Goal: Task Accomplishment & Management: Use online tool/utility

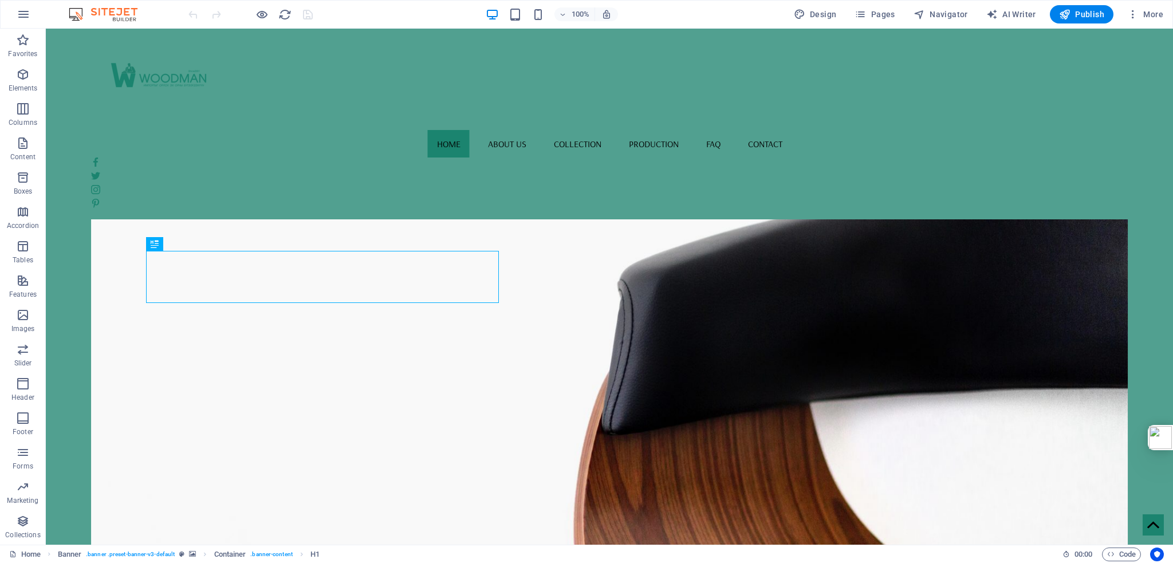
drag, startPoint x: 516, startPoint y: 15, endPoint x: 662, endPoint y: 7, distance: 146.8
click at [662, 7] on div "100% Design Pages Navigator AI Writer Publish More" at bounding box center [676, 14] width 981 height 18
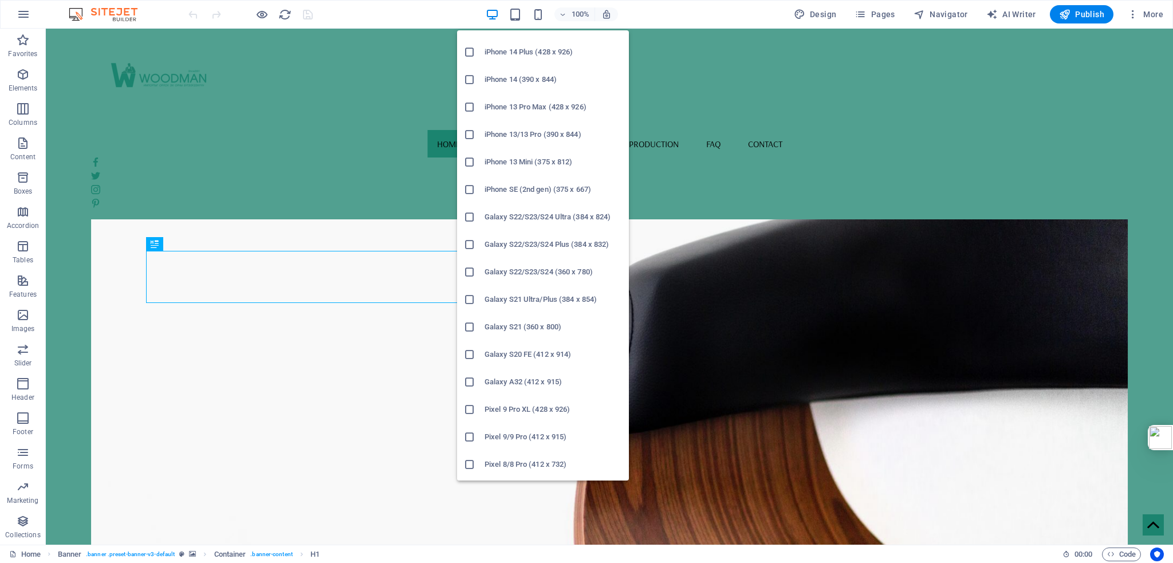
scroll to position [286, 0]
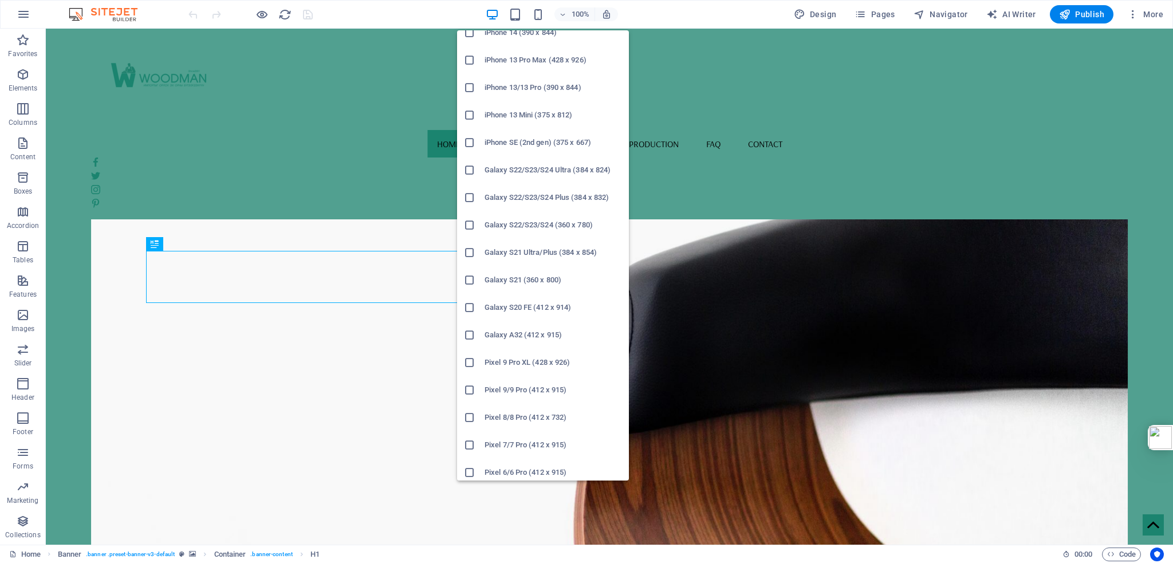
click at [522, 167] on h6 "Galaxy S22/S23/S24 Ultra (384 x 824)" at bounding box center [552, 170] width 137 height 14
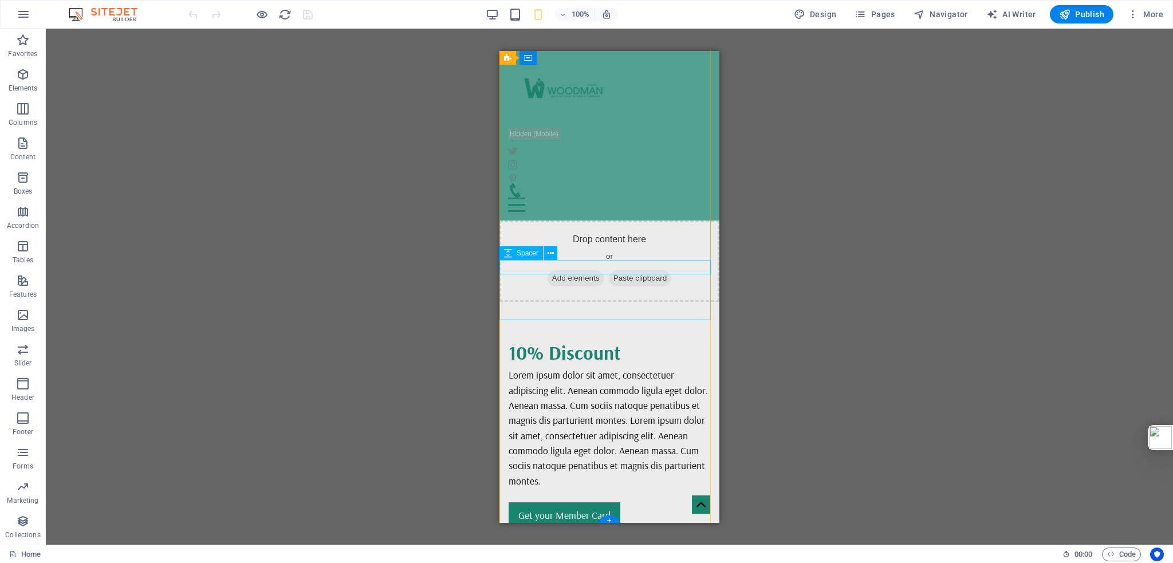
scroll to position [1587, 0]
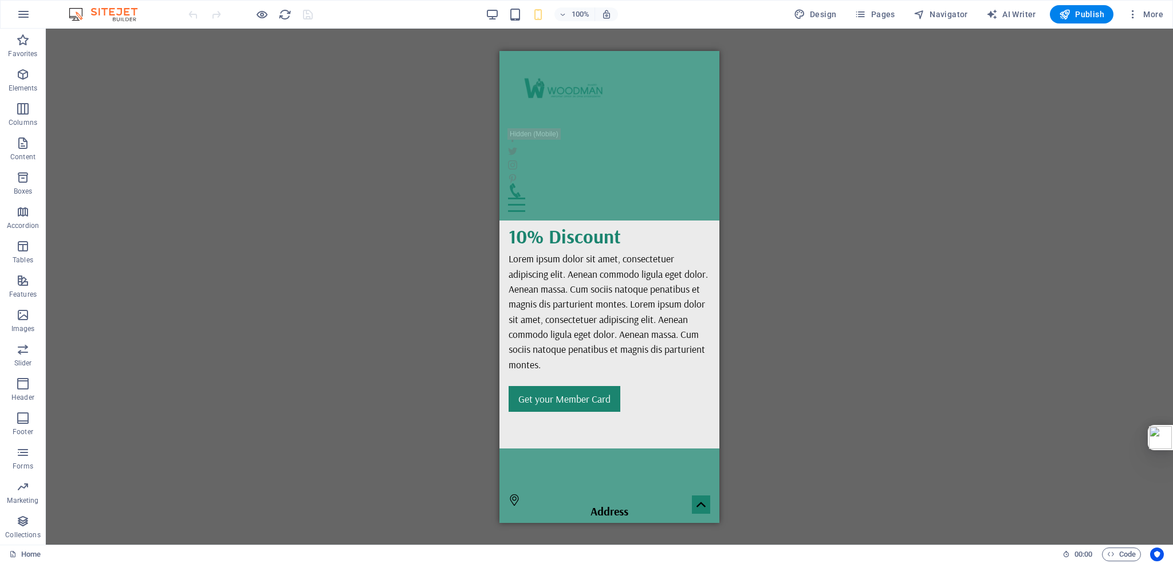
click at [871, 157] on div "Drag here to replace the existing content. Press “Ctrl” if you want to create a…" at bounding box center [609, 287] width 1127 height 516
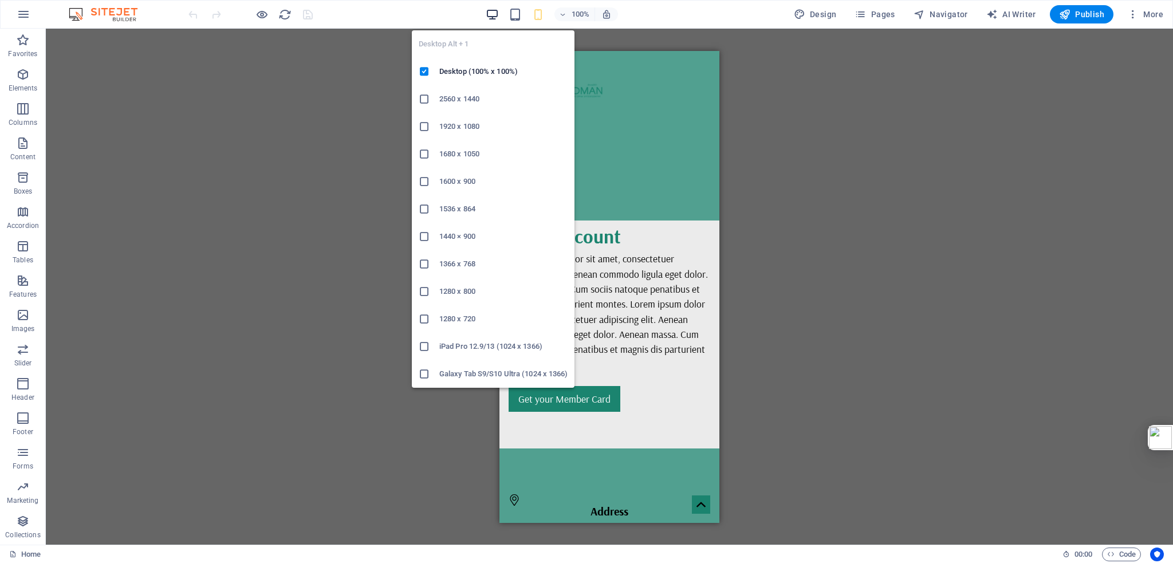
click at [496, 12] on icon "button" at bounding box center [492, 14] width 13 height 13
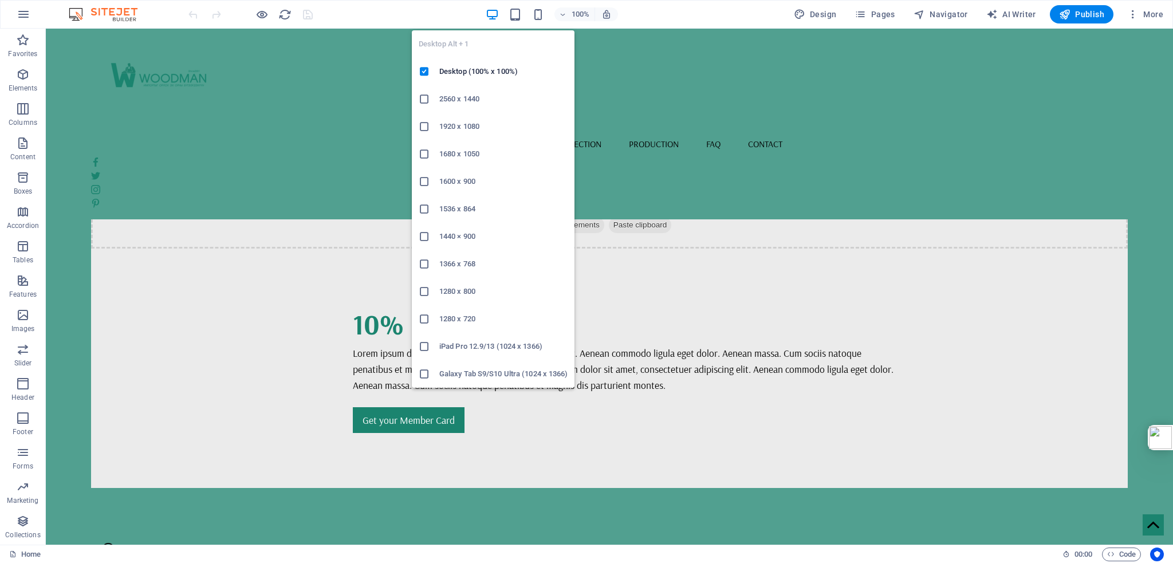
scroll to position [980, 0]
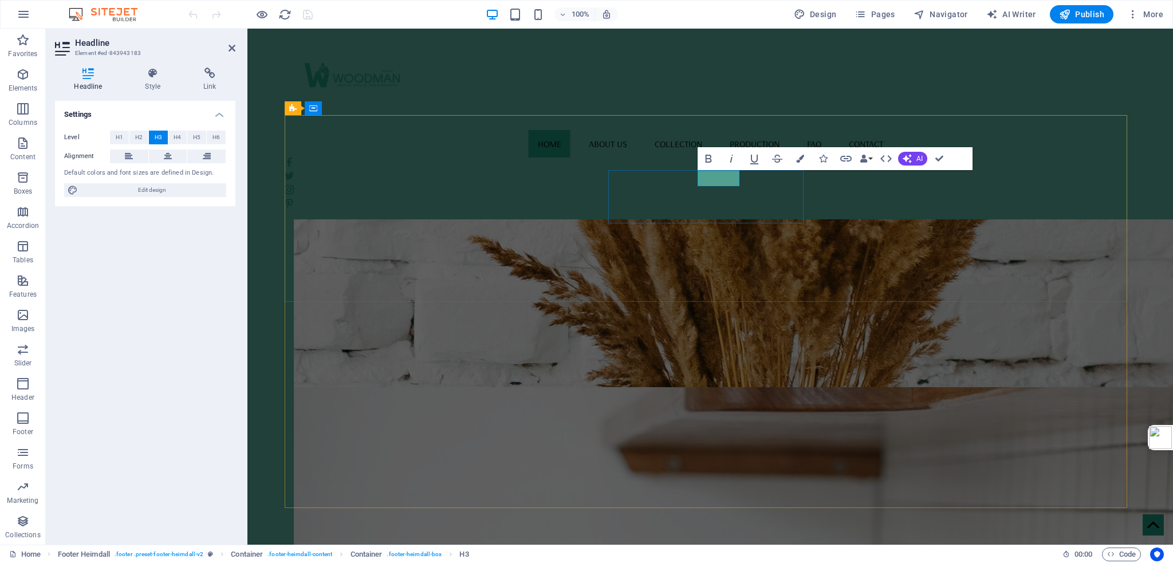
scroll to position [972, 0]
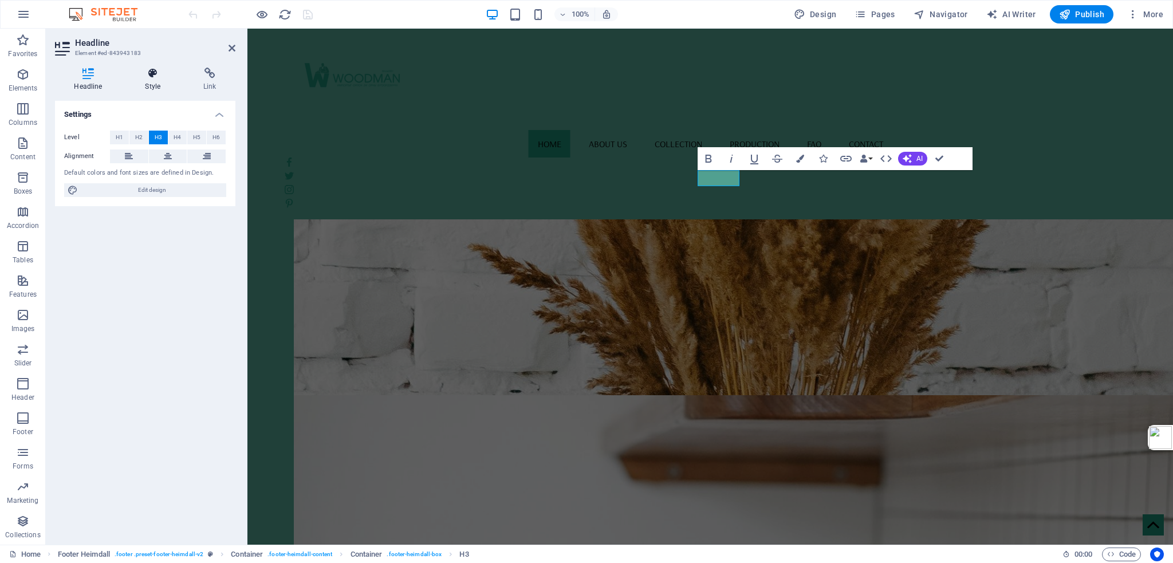
click at [149, 74] on icon at bounding box center [153, 73] width 54 height 11
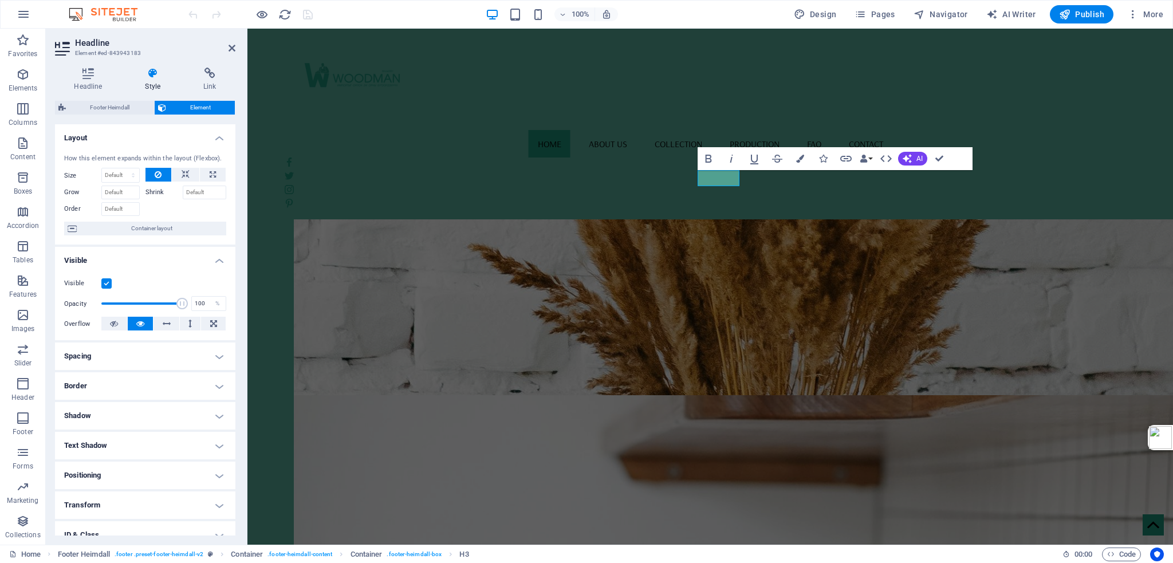
click at [149, 74] on icon at bounding box center [153, 73] width 54 height 11
click at [163, 69] on icon at bounding box center [153, 73] width 54 height 11
click at [707, 33] on div "Home About us Collection Production FAQ Contact" at bounding box center [709, 124] width 925 height 191
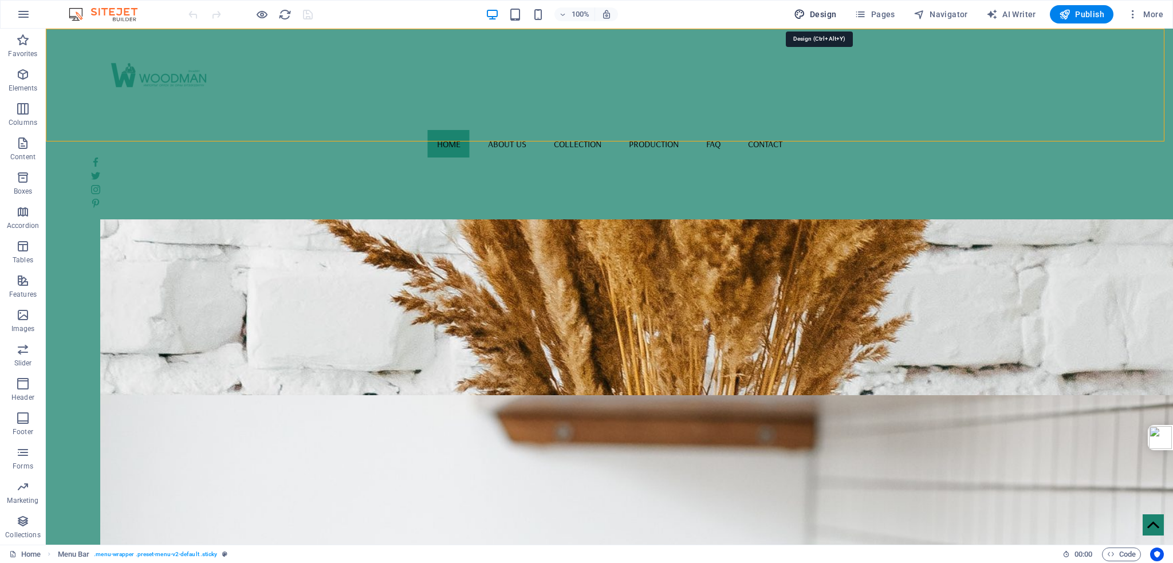
click at [818, 10] on span "Design" at bounding box center [815, 14] width 43 height 11
select select "rem"
select select "400"
select select "px"
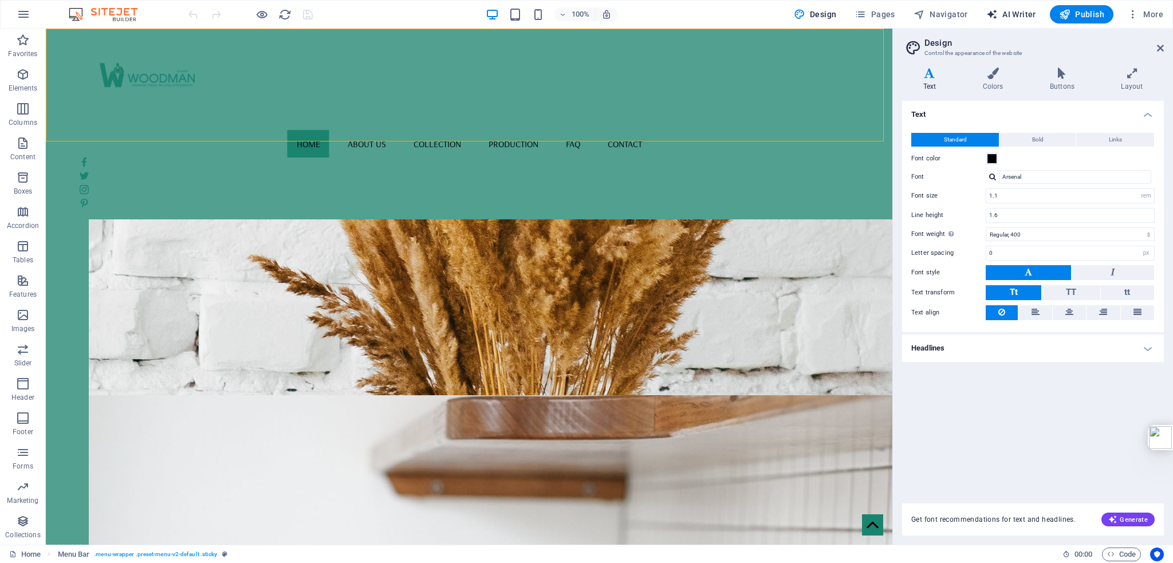
click at [1015, 13] on span "AI Writer" at bounding box center [1011, 14] width 50 height 11
select select "English"
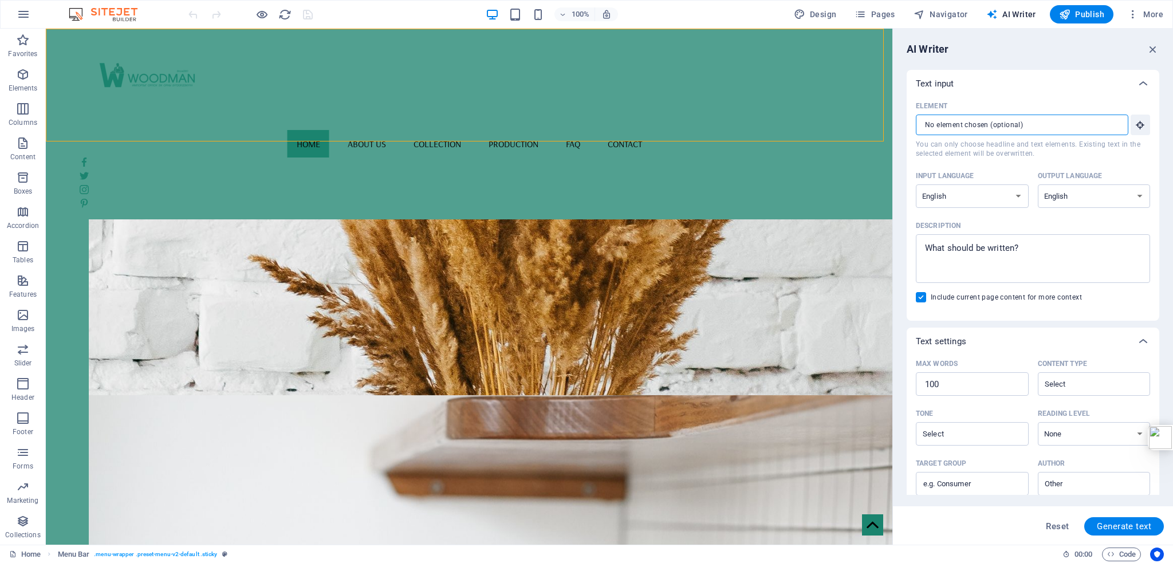
click at [958, 123] on input "Element ​ You can only choose headline and text elements. Existing text in the …" at bounding box center [1018, 125] width 204 height 21
click at [25, 14] on icon "button" at bounding box center [24, 14] width 14 height 14
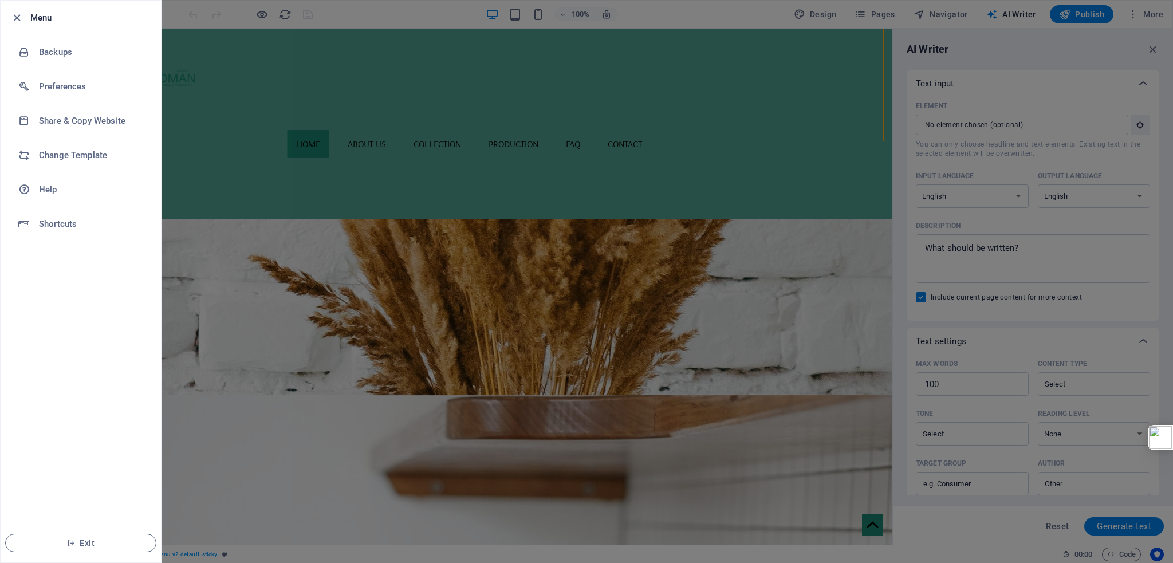
click at [381, 125] on div at bounding box center [586, 281] width 1173 height 563
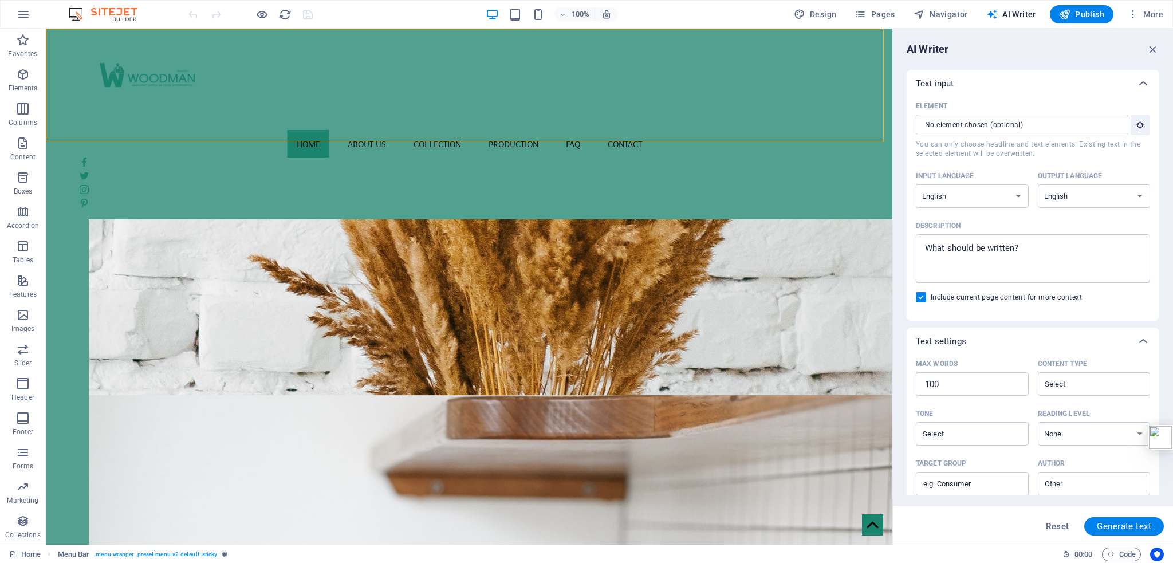
click at [381, 125] on div "Home About us Collection Production FAQ Contact" at bounding box center [469, 124] width 846 height 191
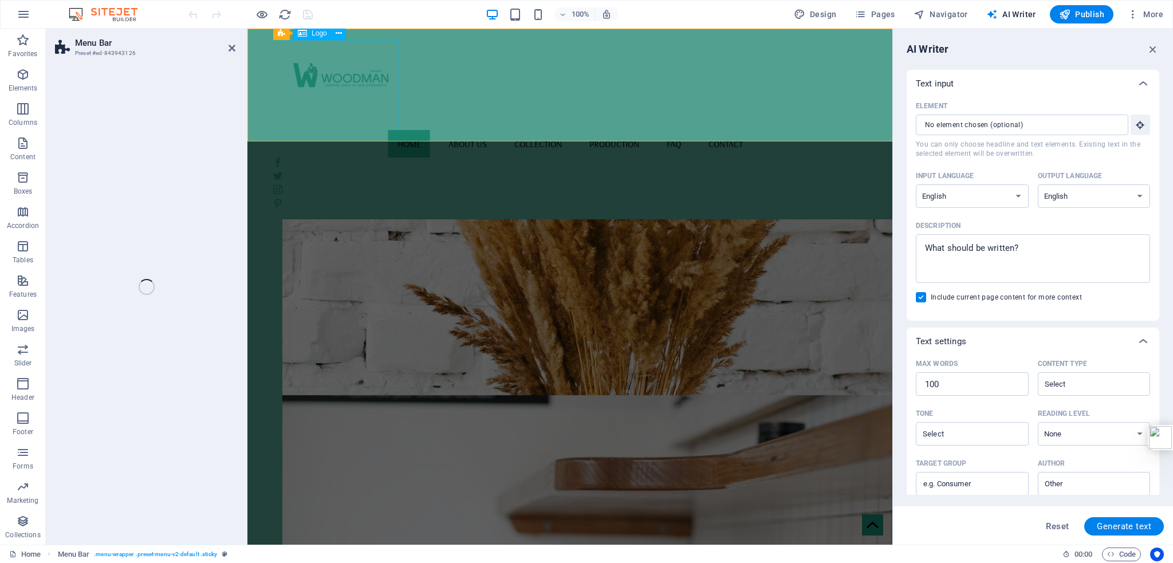
click at [381, 125] on div at bounding box center [569, 85] width 593 height 90
select select "header"
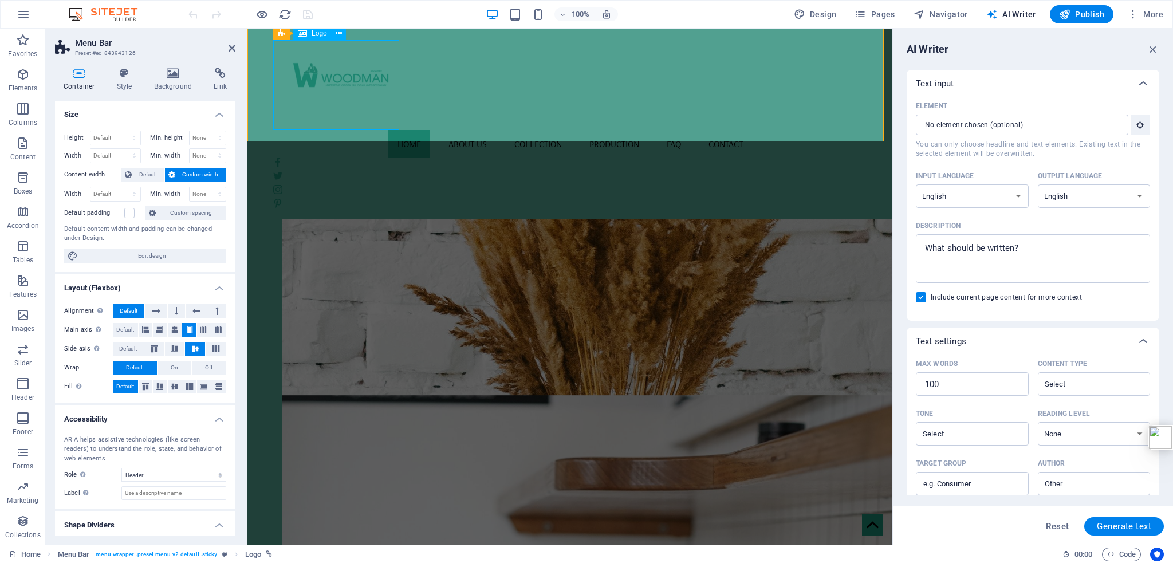
click at [381, 125] on div at bounding box center [569, 85] width 593 height 90
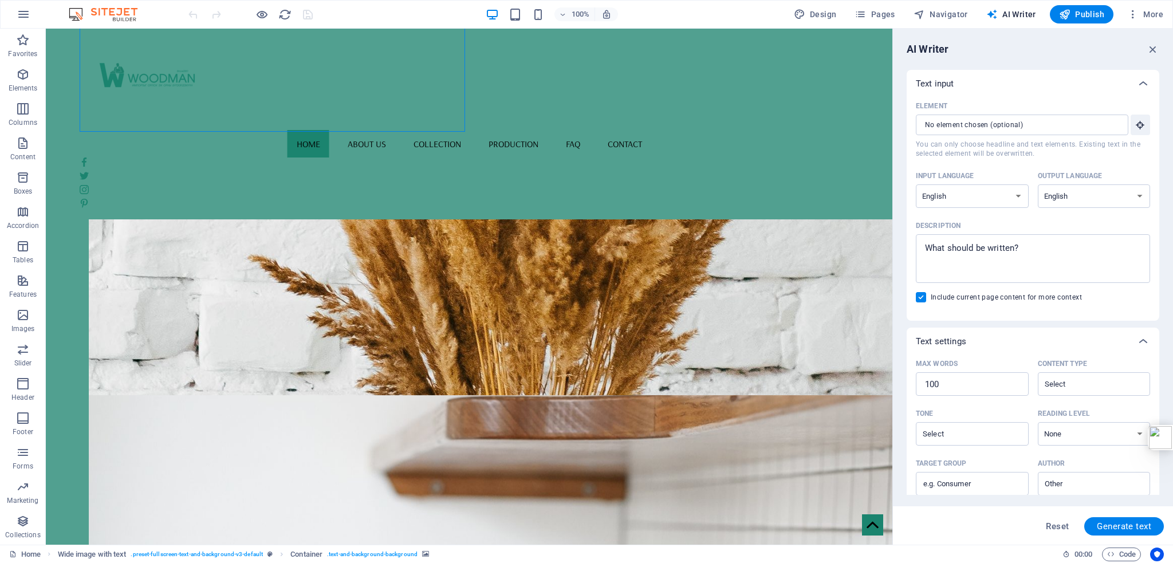
click at [71, 275] on body "Skip to main content Home About us Collection Production FAQ Contact New Collec…" at bounding box center [469, 481] width 846 height 2849
click at [27, 50] on p "Favorites" at bounding box center [22, 53] width 29 height 9
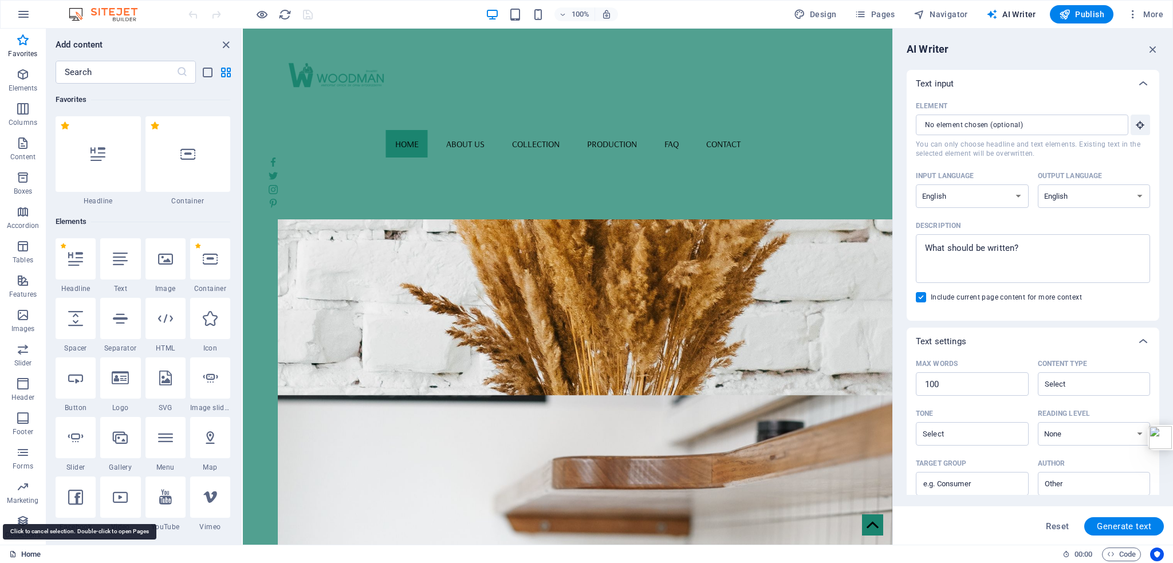
click at [18, 551] on link "Home" at bounding box center [24, 554] width 31 height 14
click at [440, 130] on nav "Home About us Collection Production FAQ Contact" at bounding box center [567, 143] width 597 height 27
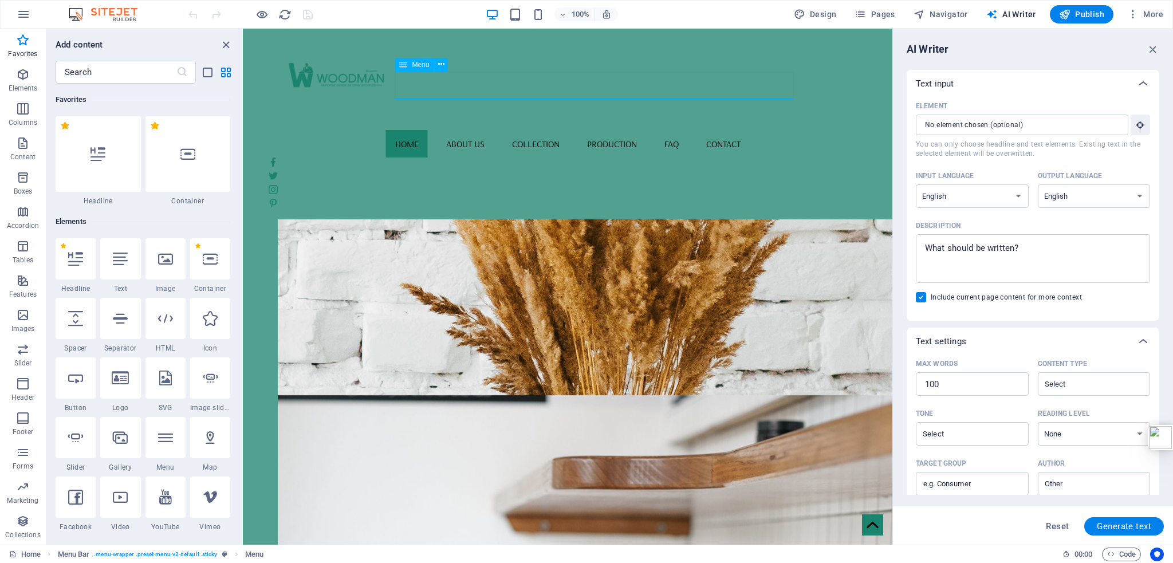
click at [440, 130] on nav "Home About us Collection Production FAQ Contact" at bounding box center [567, 143] width 597 height 27
click at [23, 9] on icon "button" at bounding box center [24, 14] width 14 height 14
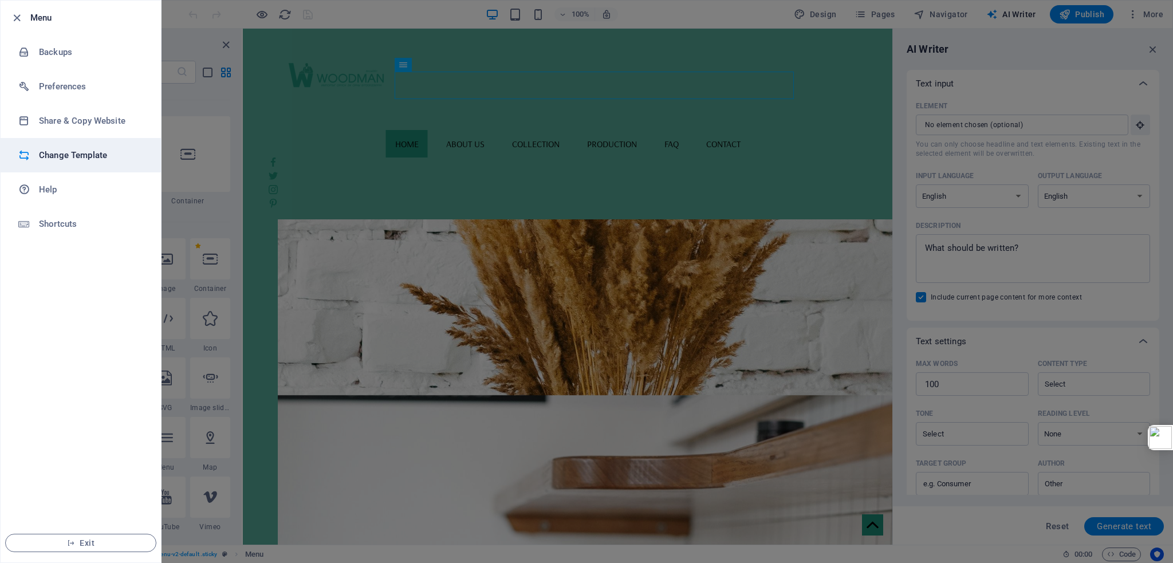
click at [110, 151] on h6 "Change Template" at bounding box center [92, 155] width 106 height 14
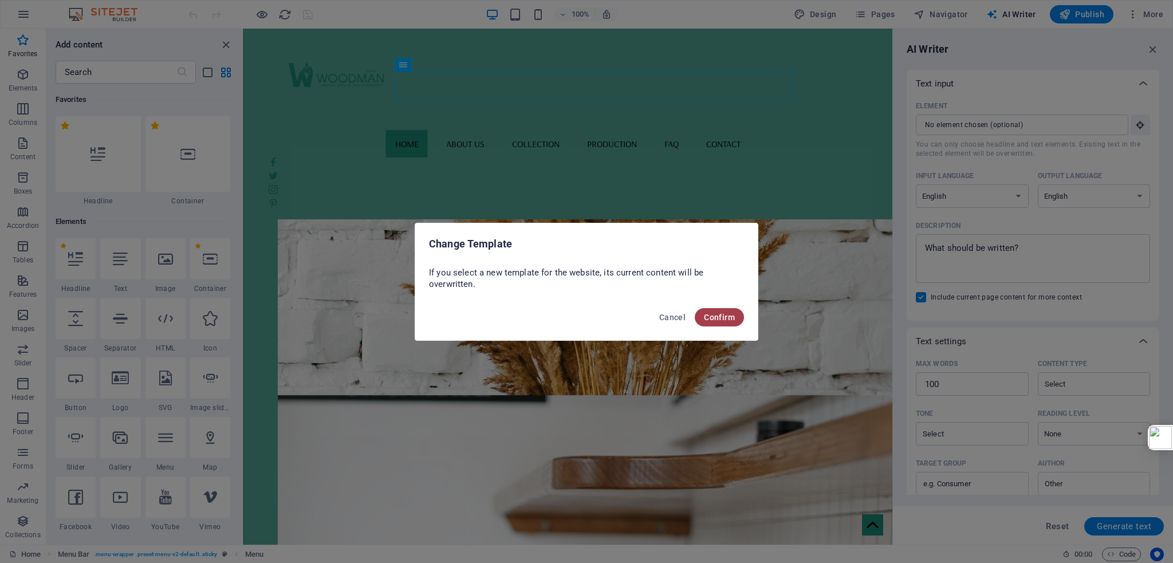
click at [710, 318] on span "Confirm" at bounding box center [719, 317] width 31 height 9
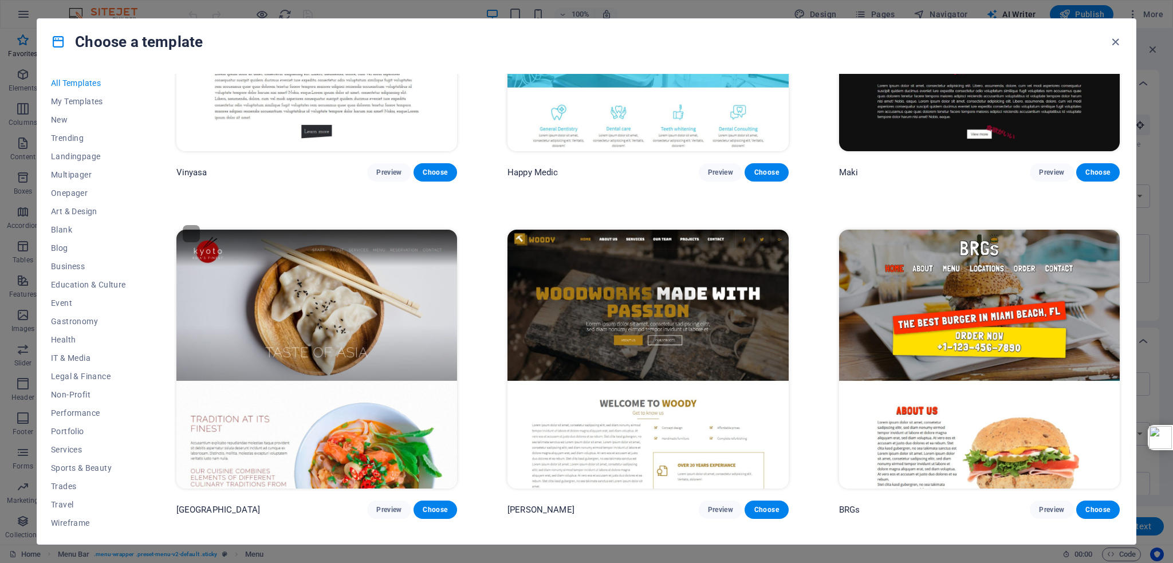
scroll to position [7615, 0]
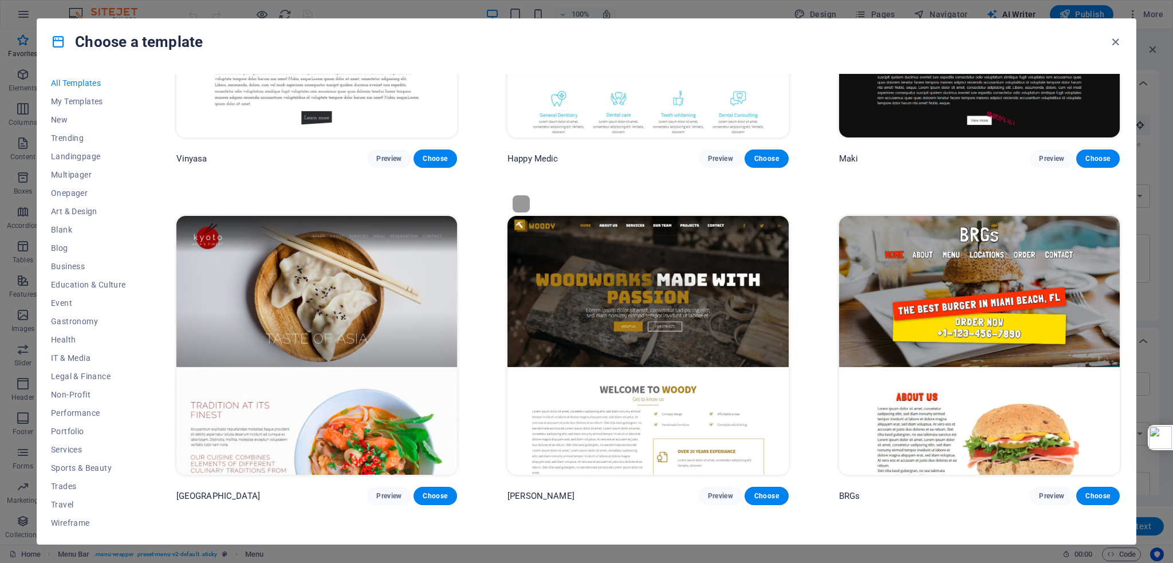
click at [672, 275] on img at bounding box center [647, 345] width 281 height 259
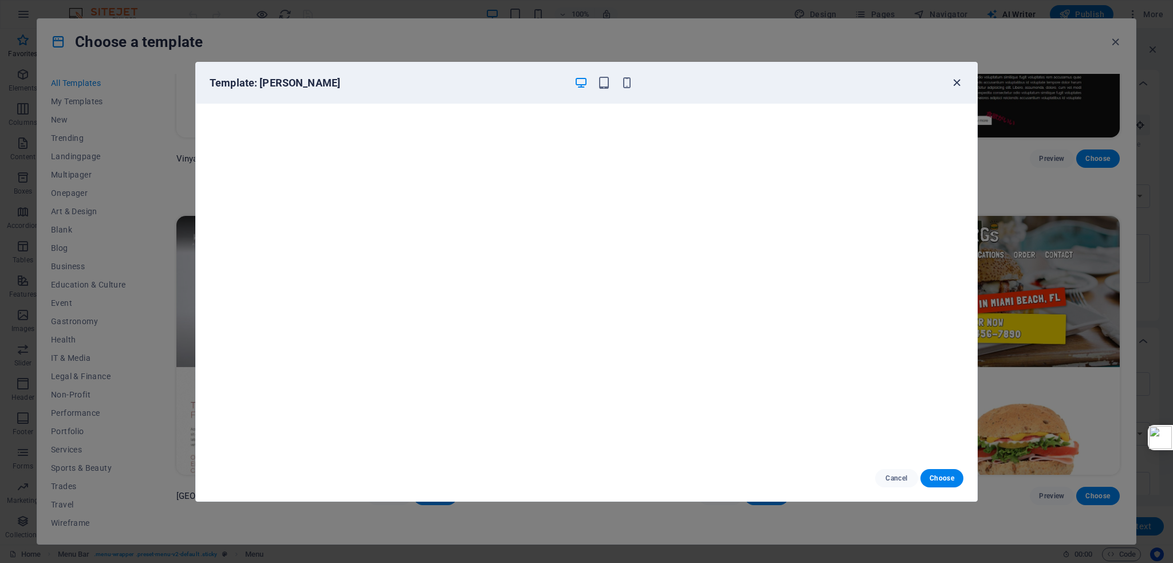
click at [957, 78] on icon "button" at bounding box center [956, 82] width 13 height 13
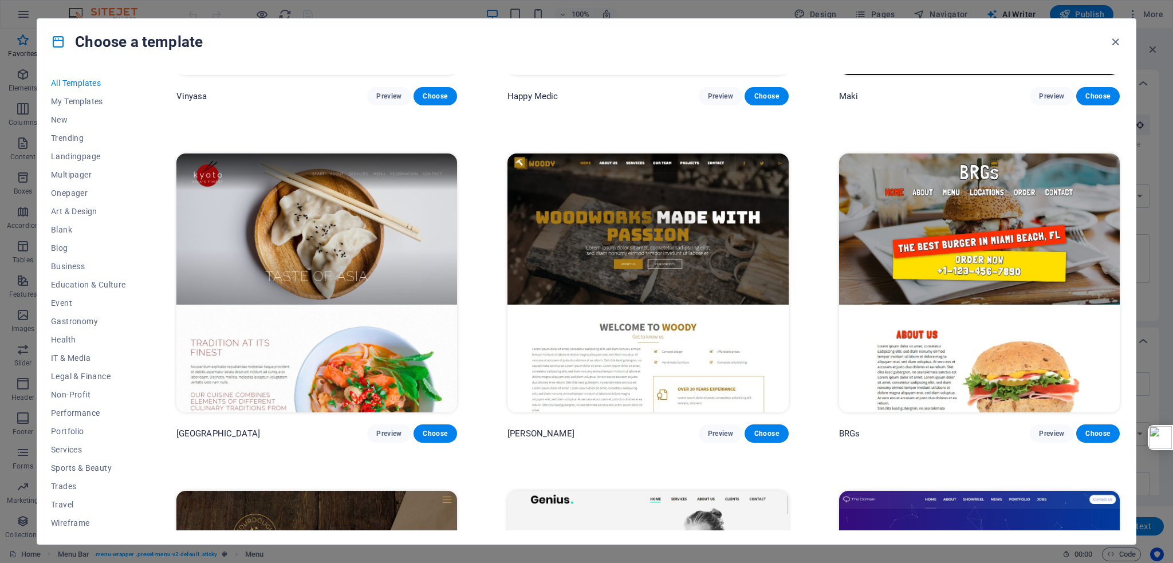
scroll to position [7673, 0]
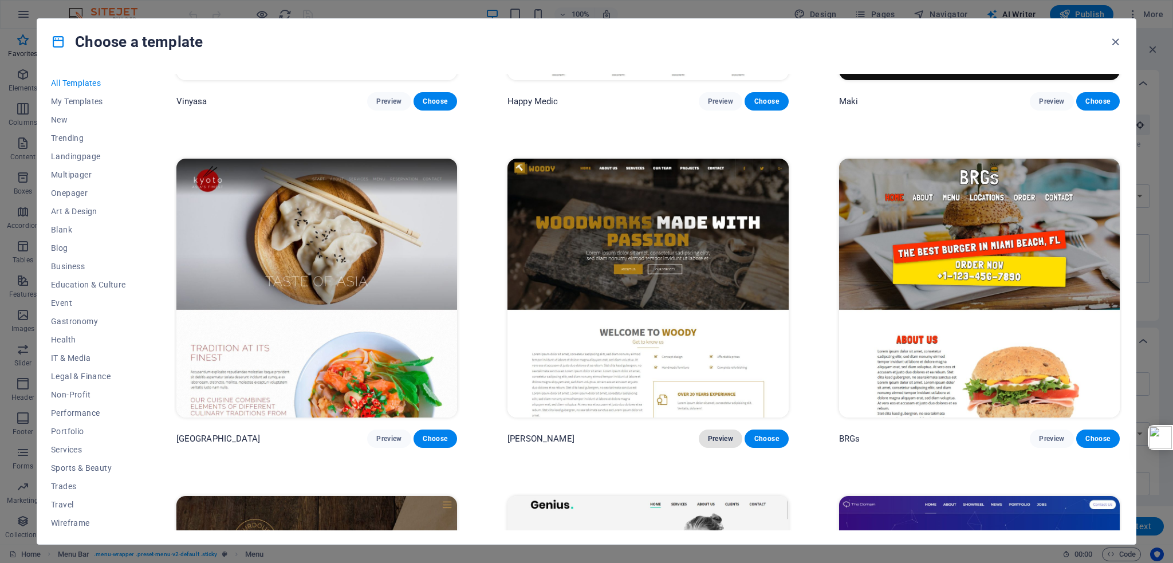
click at [725, 434] on span "Preview" at bounding box center [720, 438] width 25 height 9
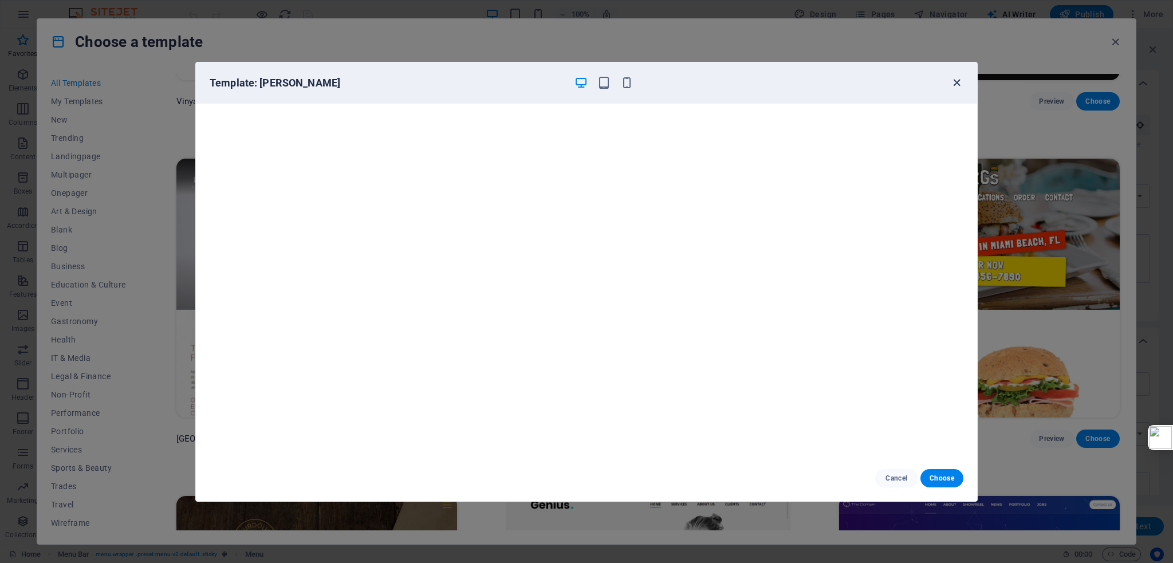
click at [961, 81] on icon "button" at bounding box center [956, 82] width 13 height 13
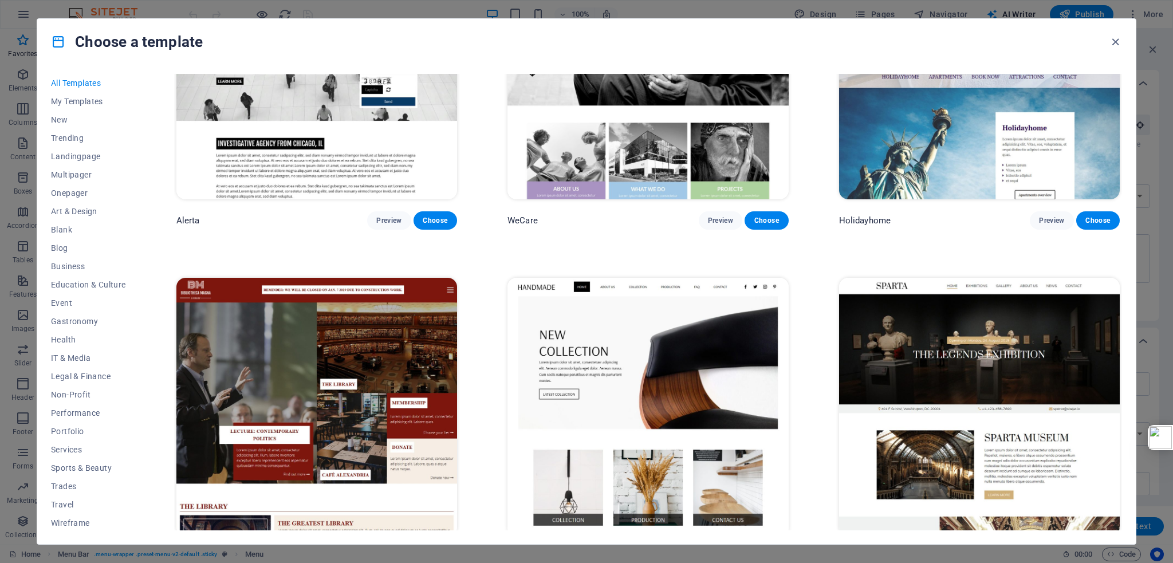
scroll to position [8932, 0]
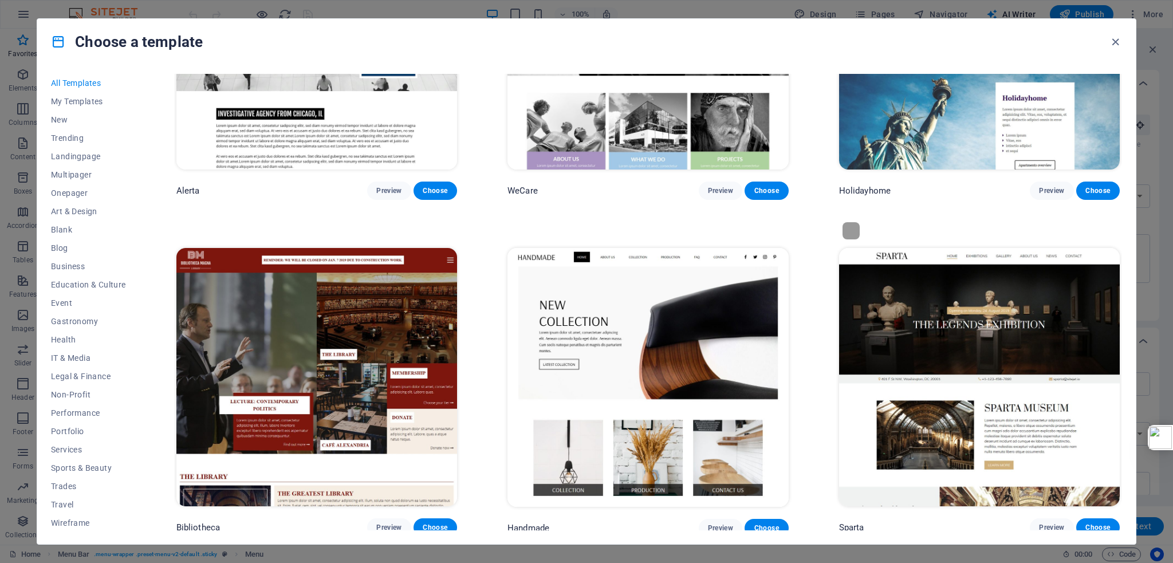
click at [1104, 288] on img at bounding box center [979, 377] width 281 height 259
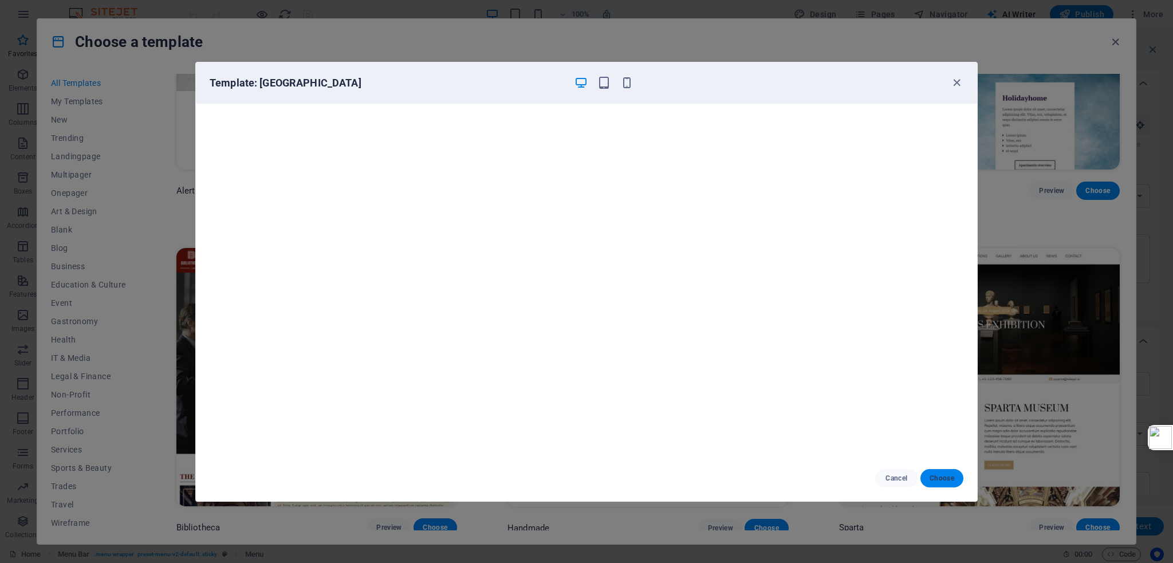
click at [937, 475] on span "Choose" at bounding box center [941, 478] width 25 height 9
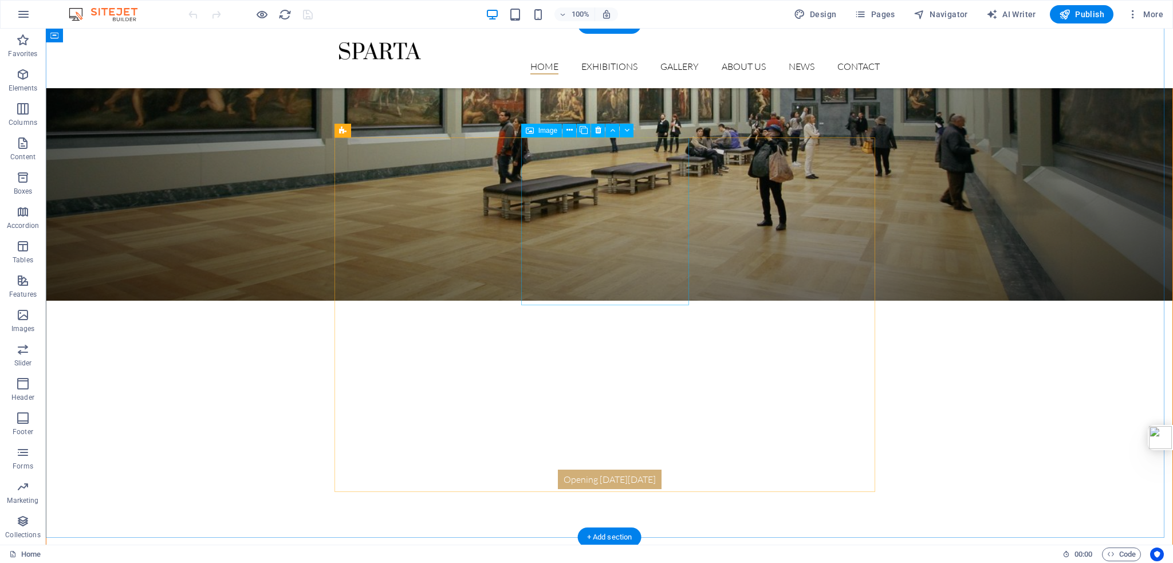
scroll to position [1967, 0]
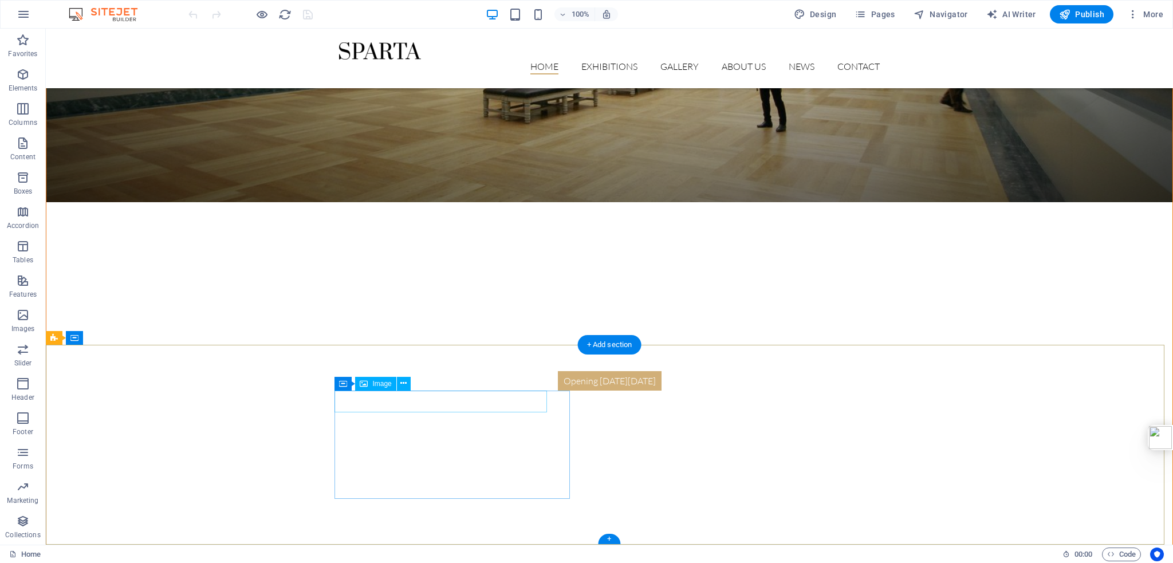
select select "px"
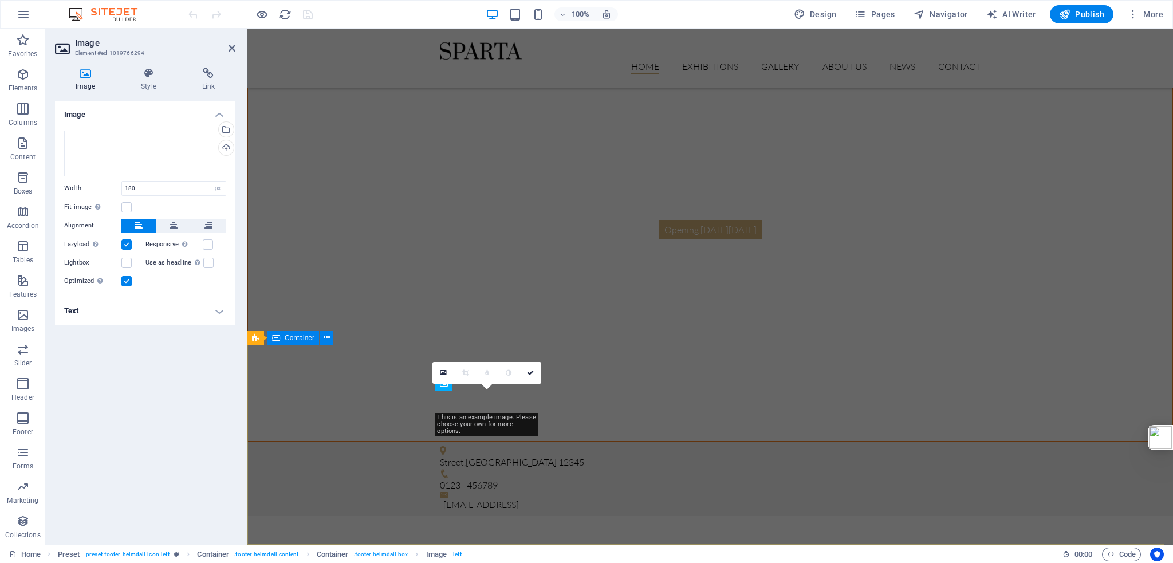
scroll to position [1786, 0]
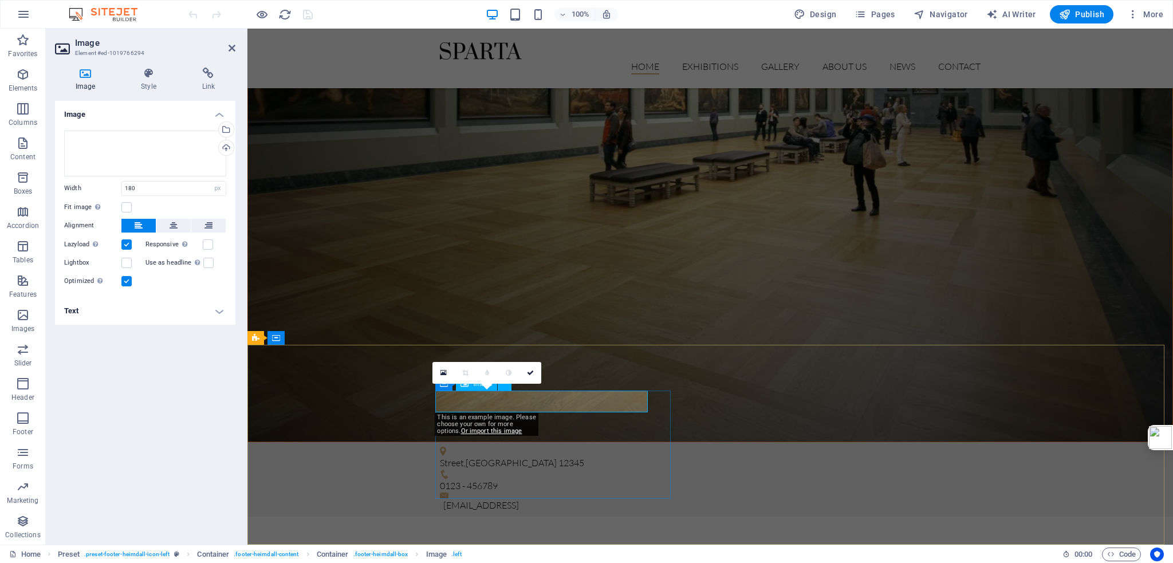
click at [483, 425] on div "This is an example image. Please choose your own for more options. Or import th…" at bounding box center [487, 424] width 104 height 23
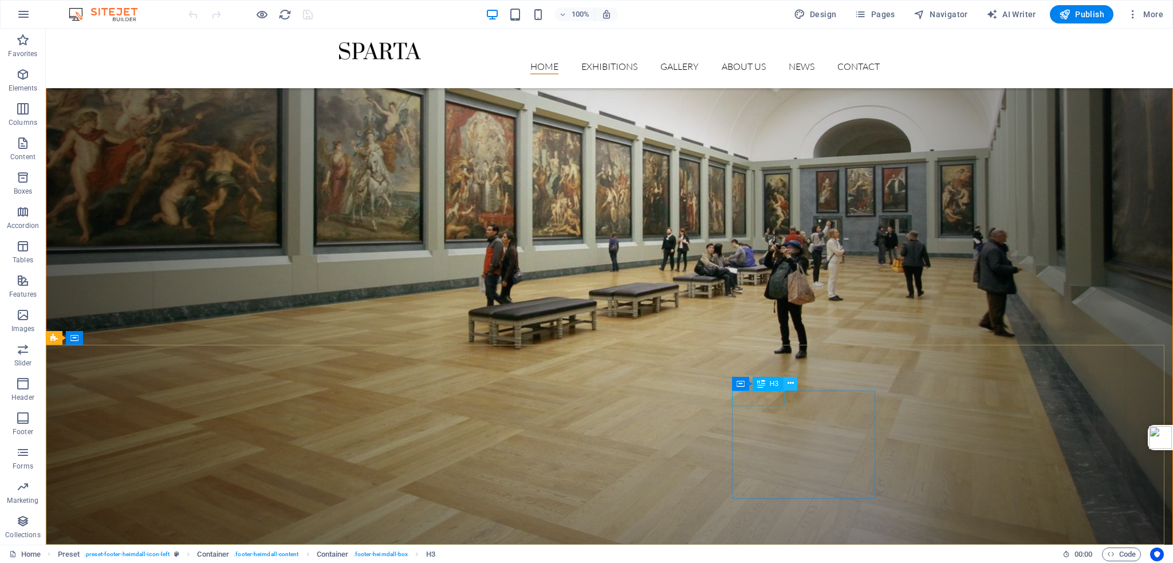
click at [792, 384] on icon at bounding box center [790, 383] width 6 height 12
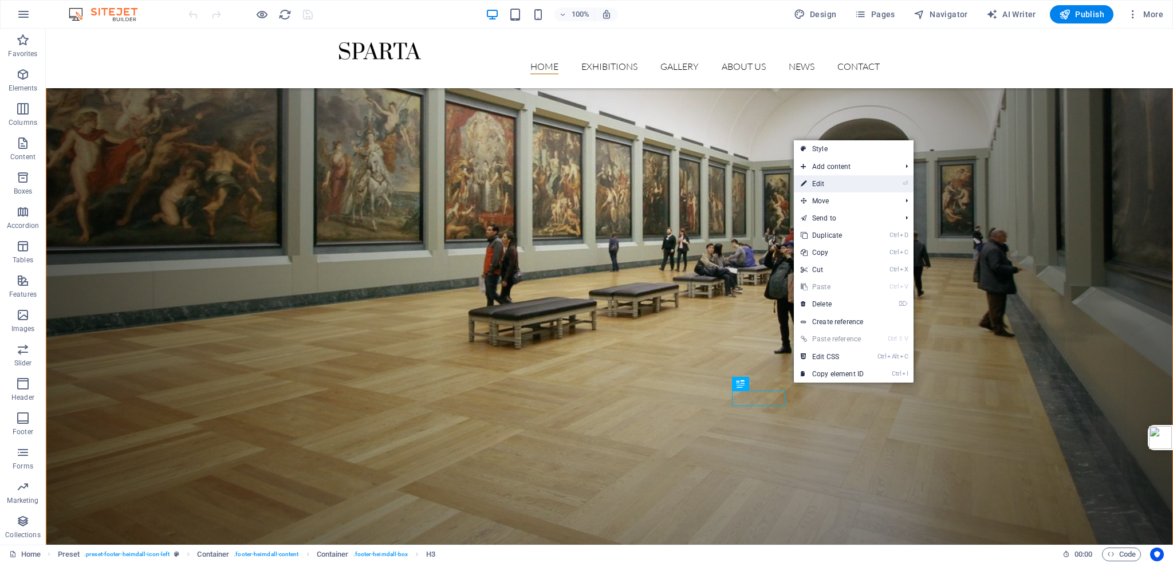
click at [855, 185] on link "⏎ Edit" at bounding box center [832, 183] width 77 height 17
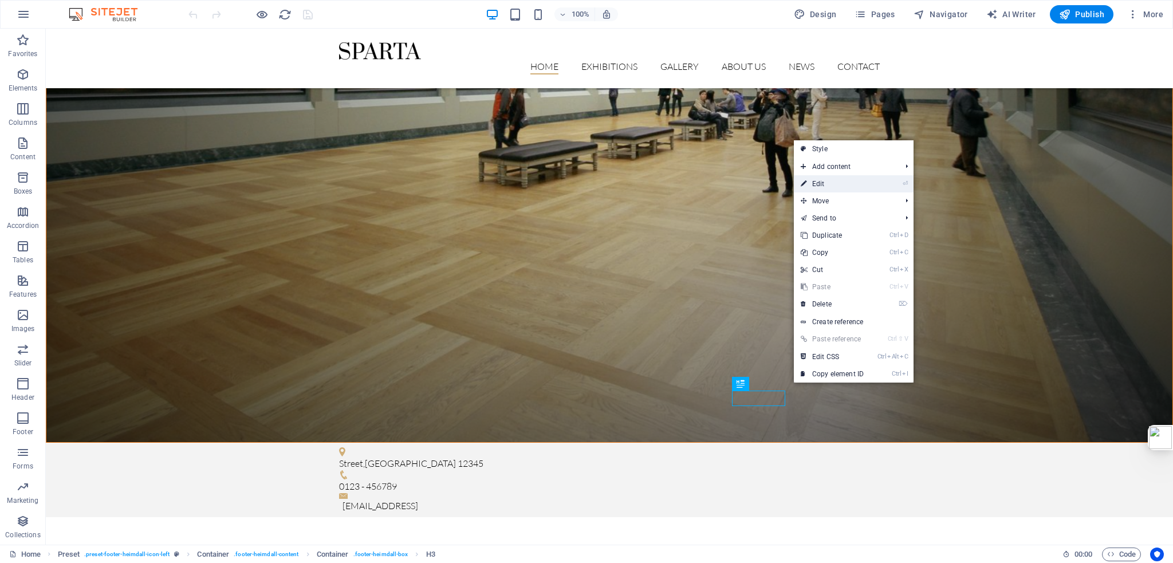
scroll to position [1786, 0]
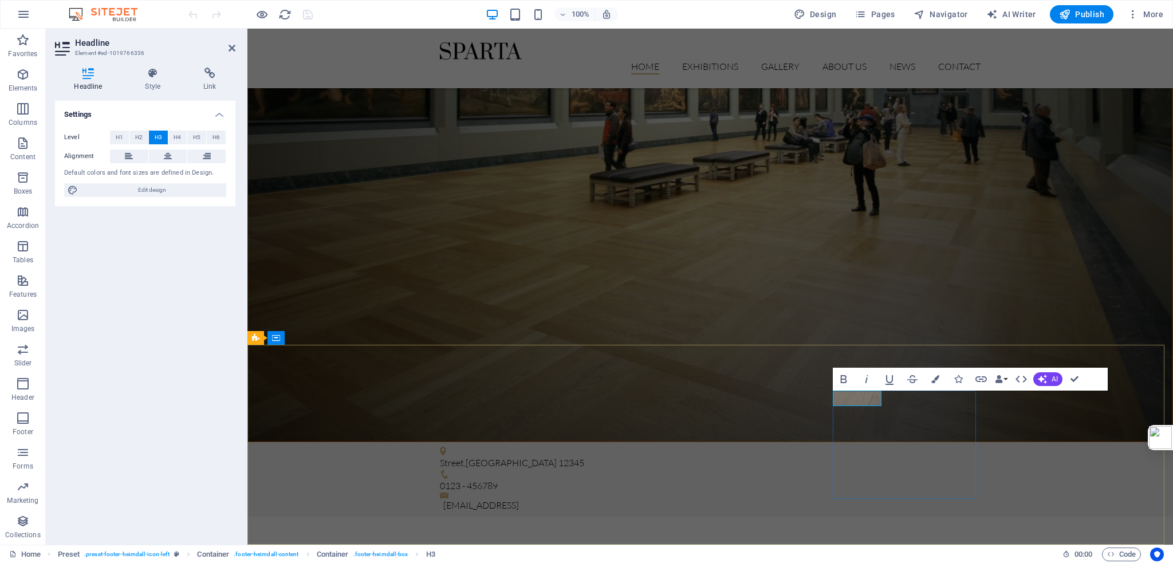
drag, startPoint x: 877, startPoint y: 399, endPoint x: 833, endPoint y: 396, distance: 44.2
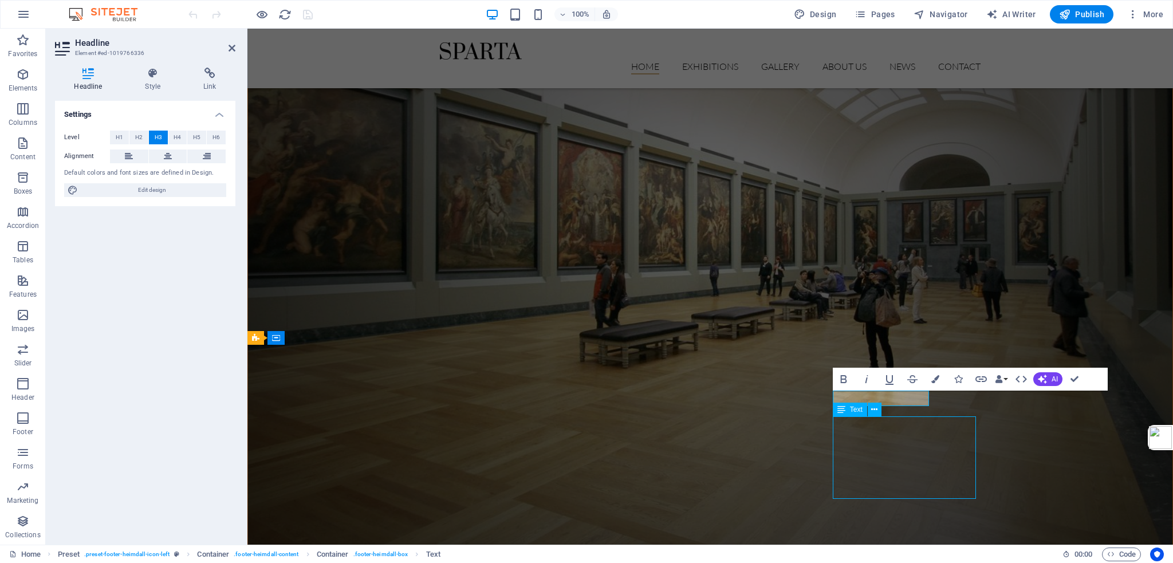
scroll to position [1967, 0]
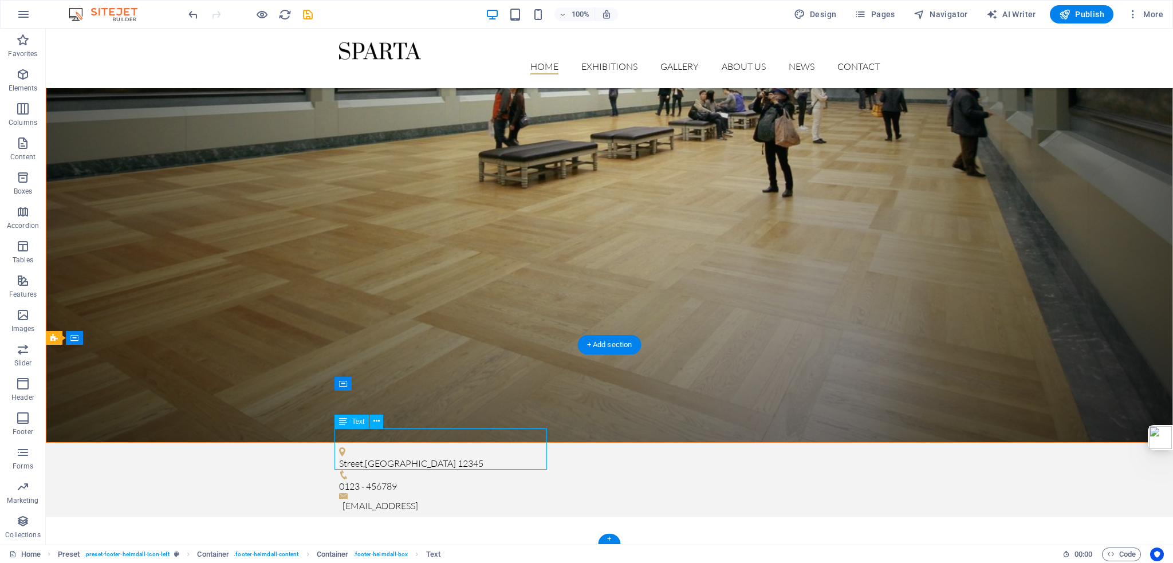
scroll to position [1786, 0]
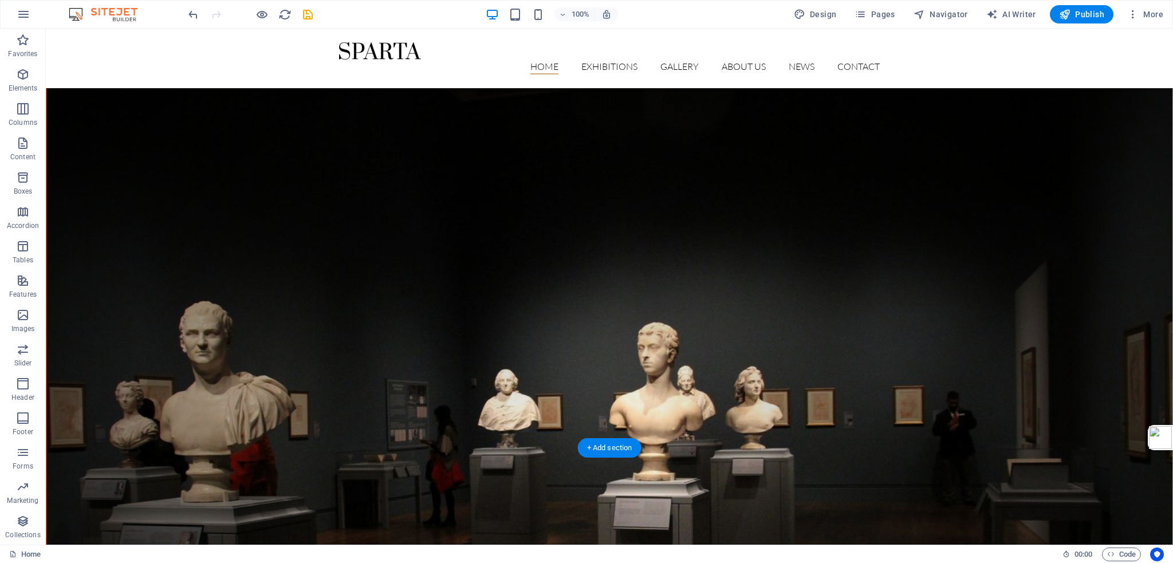
scroll to position [879, 0]
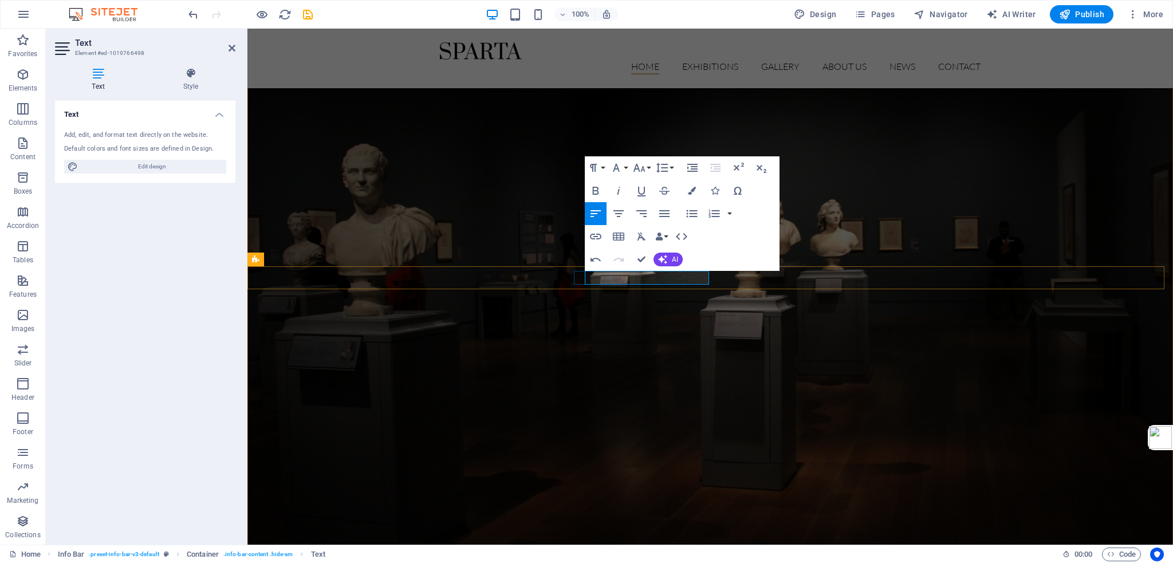
drag, startPoint x: 603, startPoint y: 278, endPoint x: 585, endPoint y: 279, distance: 18.9
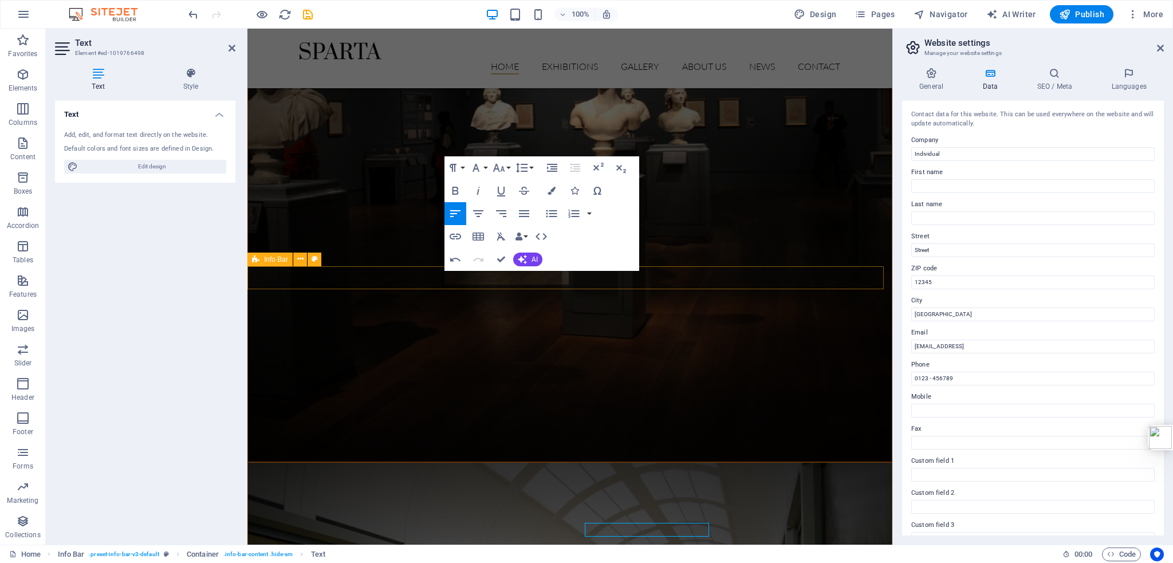
scroll to position [628, 0]
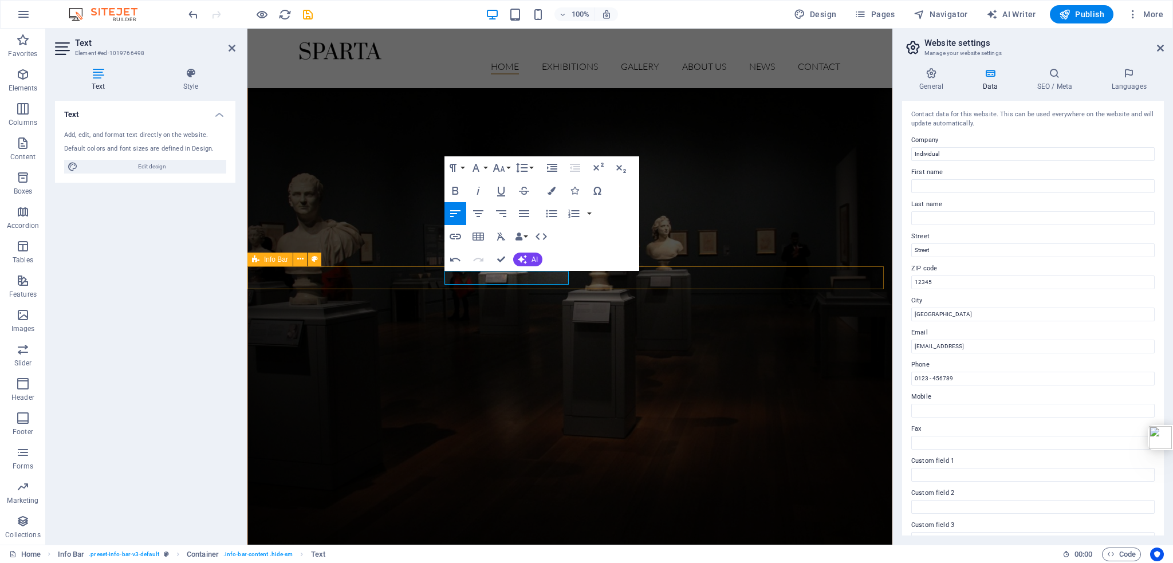
drag, startPoint x: 509, startPoint y: 278, endPoint x: 587, endPoint y: 279, distance: 77.9
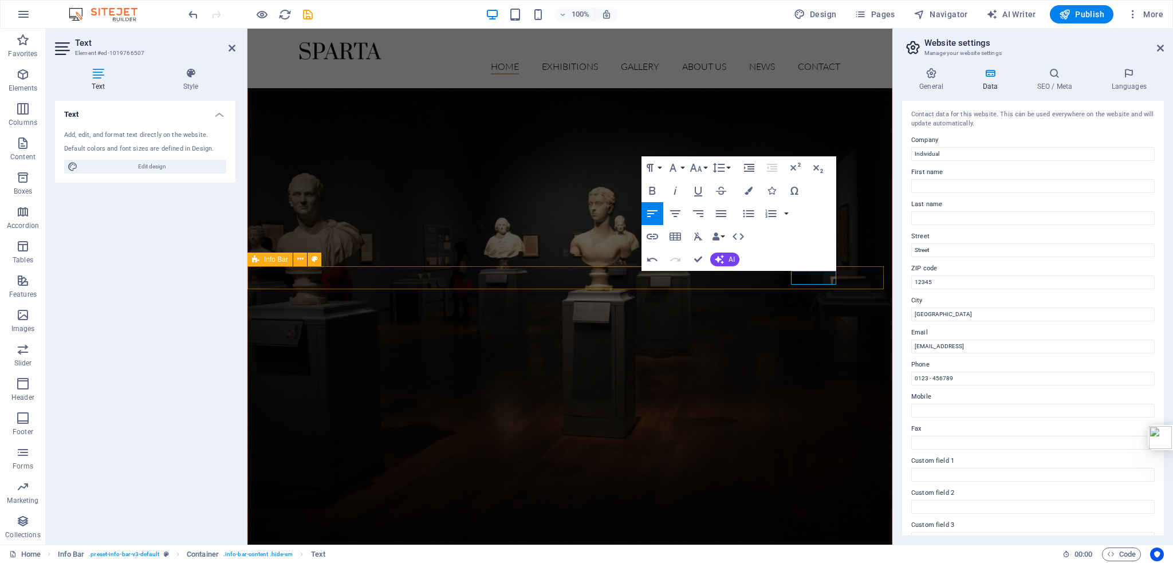
scroll to position [634, 0]
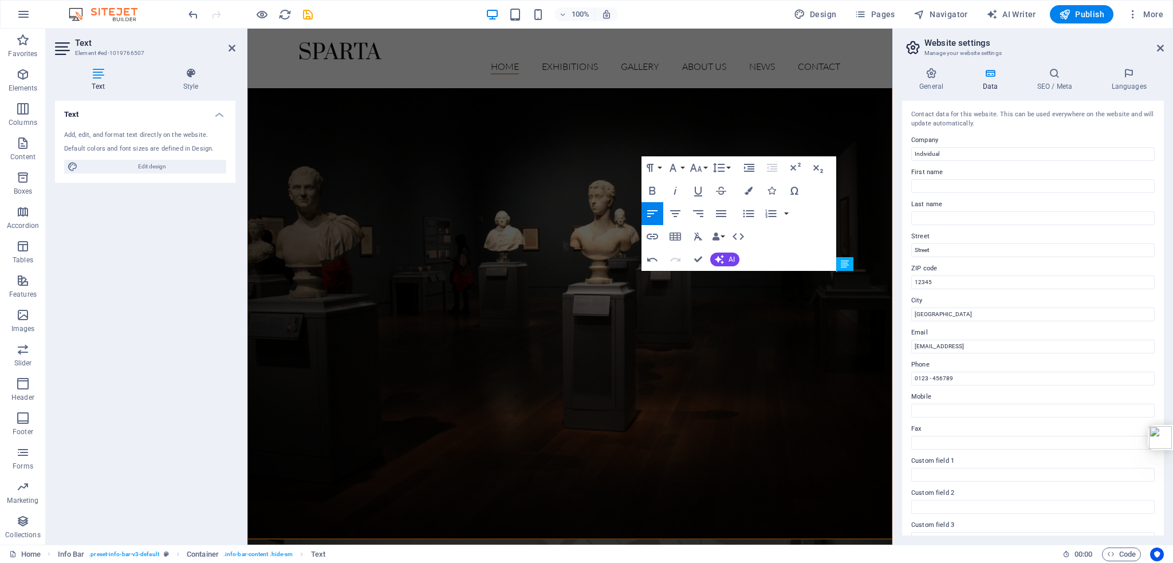
click at [689, 12] on div "100% Design Pages Navigator AI Writer Publish More" at bounding box center [676, 14] width 981 height 18
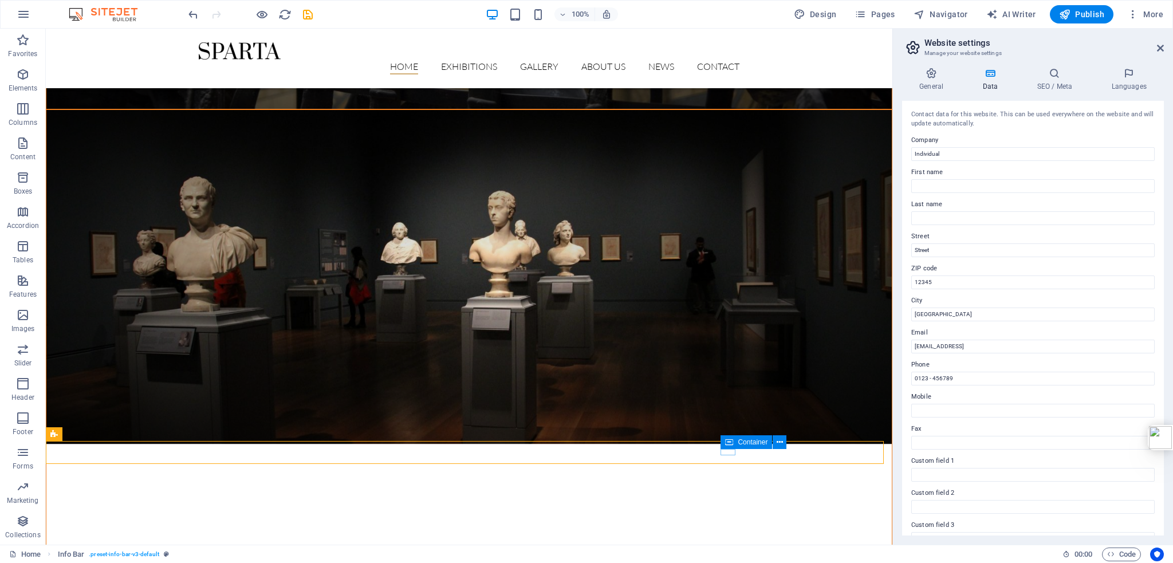
click at [728, 449] on div "Container" at bounding box center [756, 442] width 73 height 14
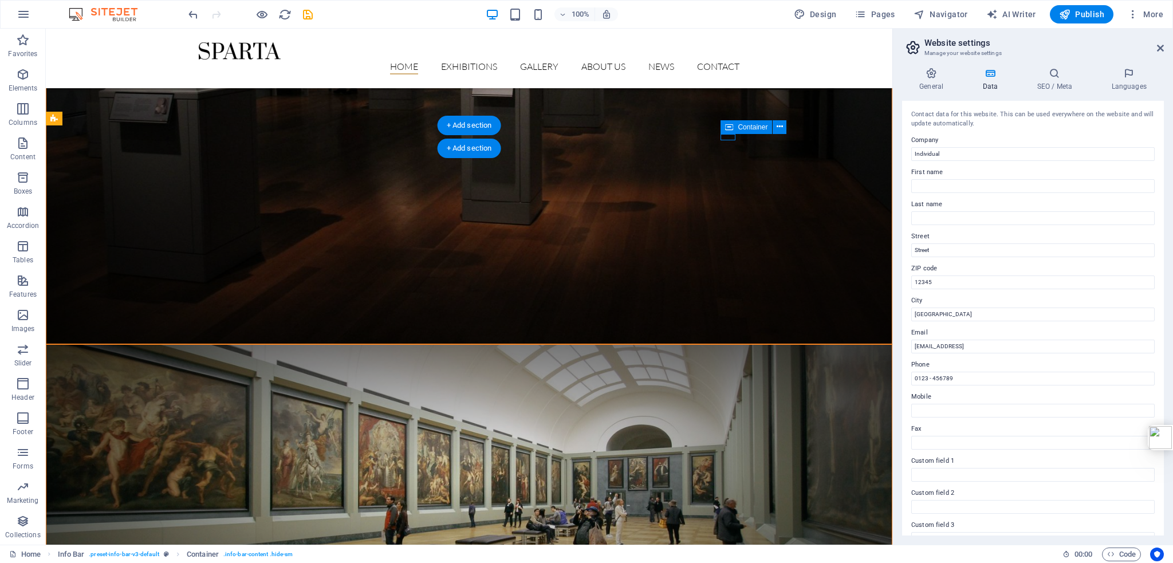
scroll to position [618, 0]
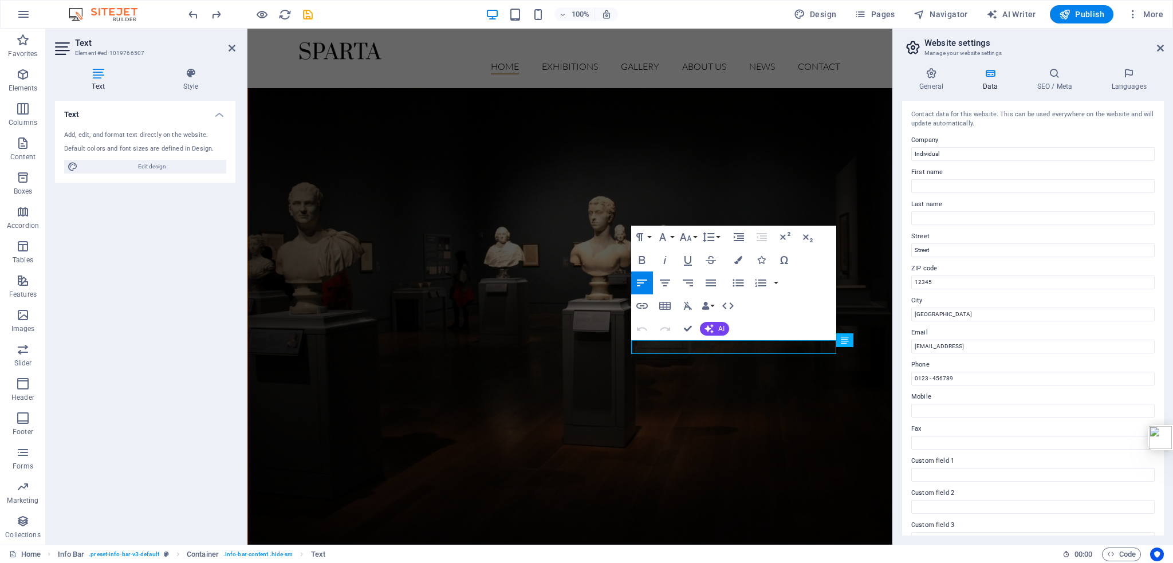
scroll to position [558, 0]
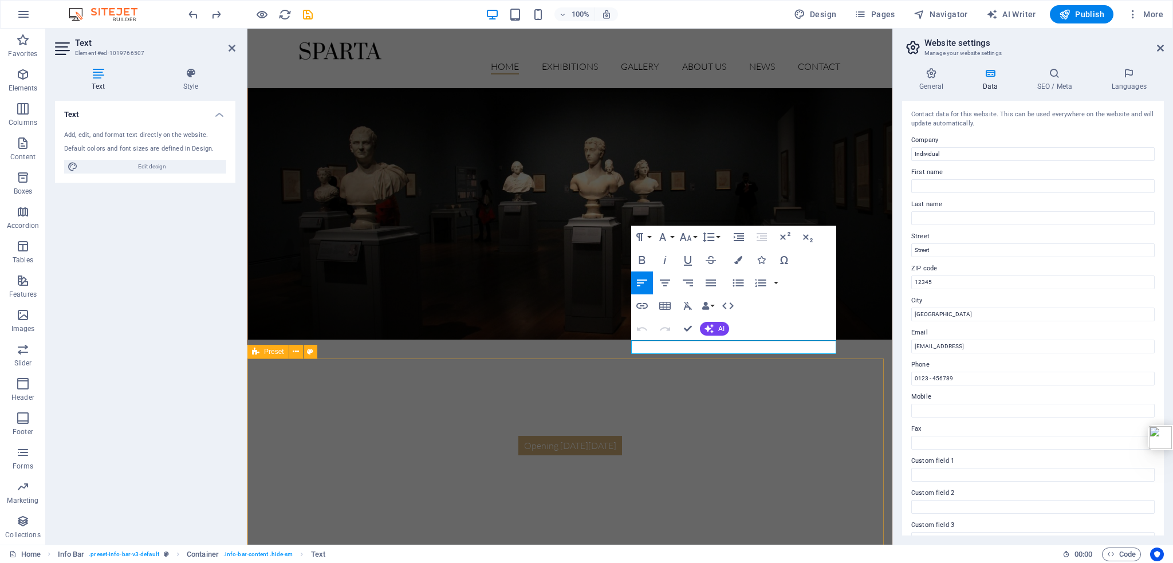
drag, startPoint x: 831, startPoint y: 346, endPoint x: 632, endPoint y: 364, distance: 200.6
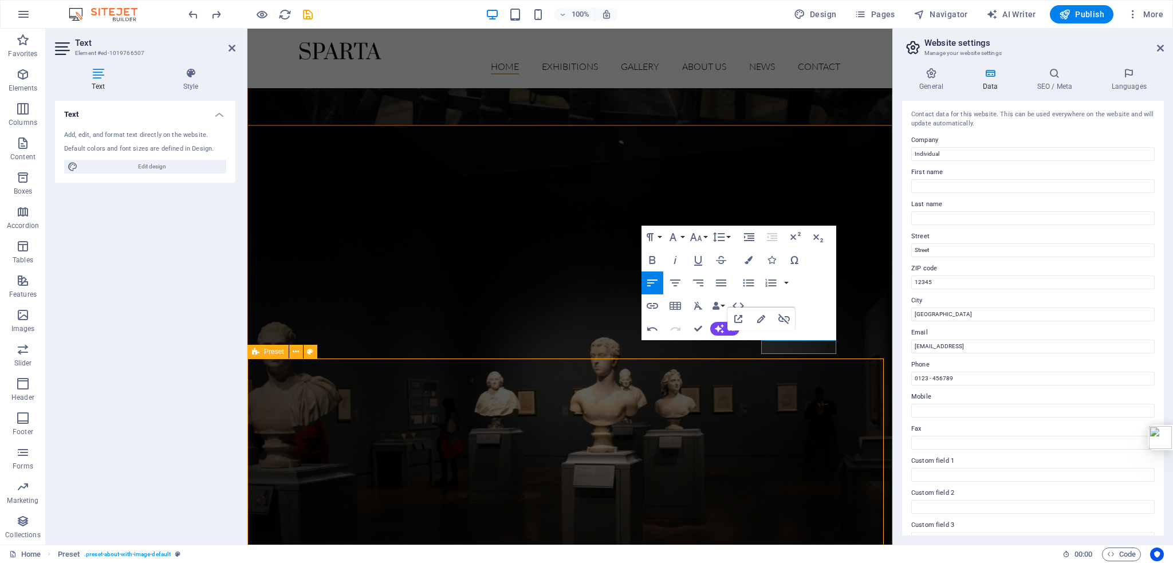
scroll to position [740, 0]
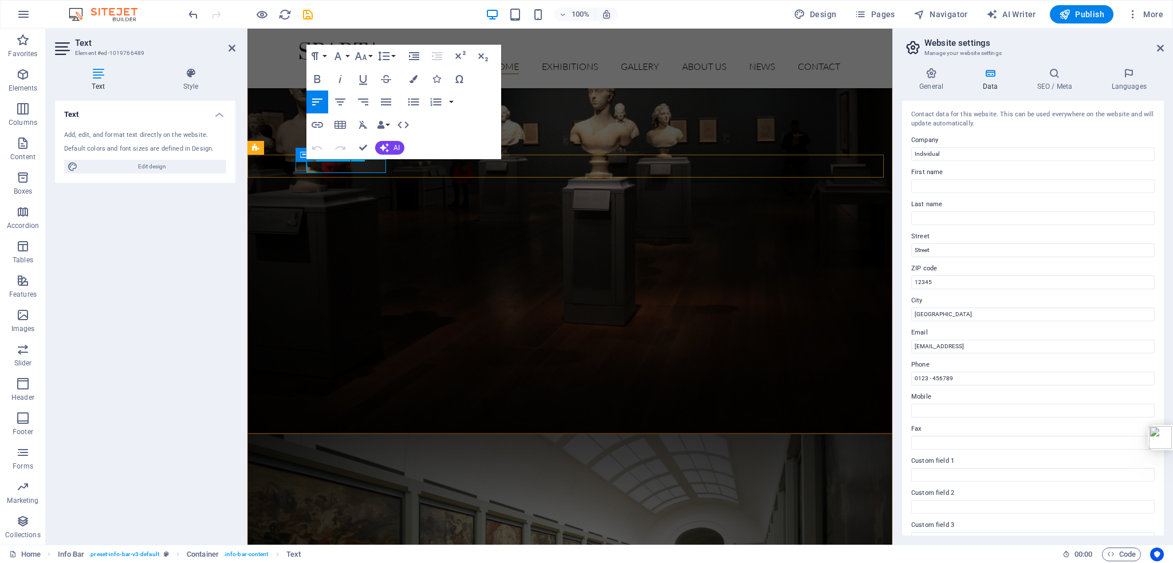
drag, startPoint x: 384, startPoint y: 166, endPoint x: 305, endPoint y: 167, distance: 79.0
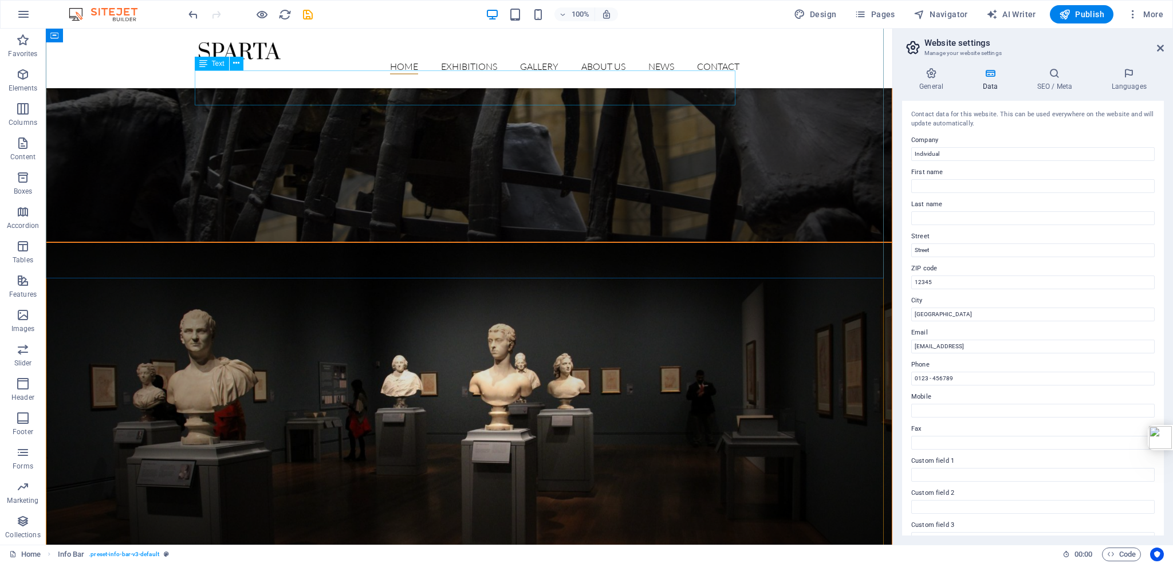
scroll to position [463, 0]
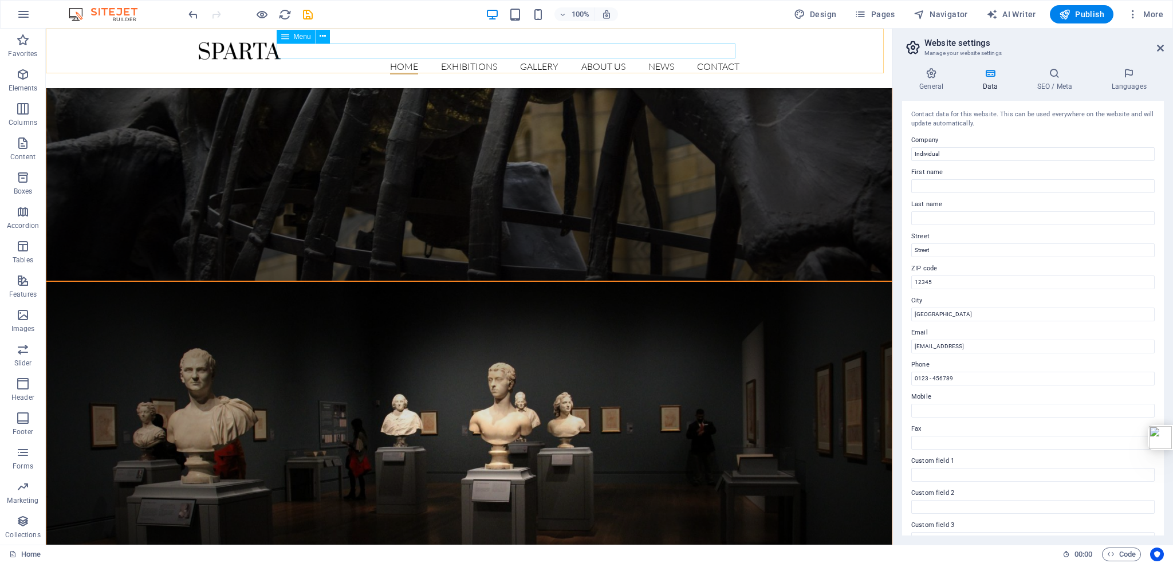
click at [401, 60] on nav "Home Exhibitions Gallery About us News Contact" at bounding box center [469, 67] width 541 height 15
click at [718, 60] on nav "Home Exhibitions Gallery About us News Contact" at bounding box center [469, 67] width 541 height 15
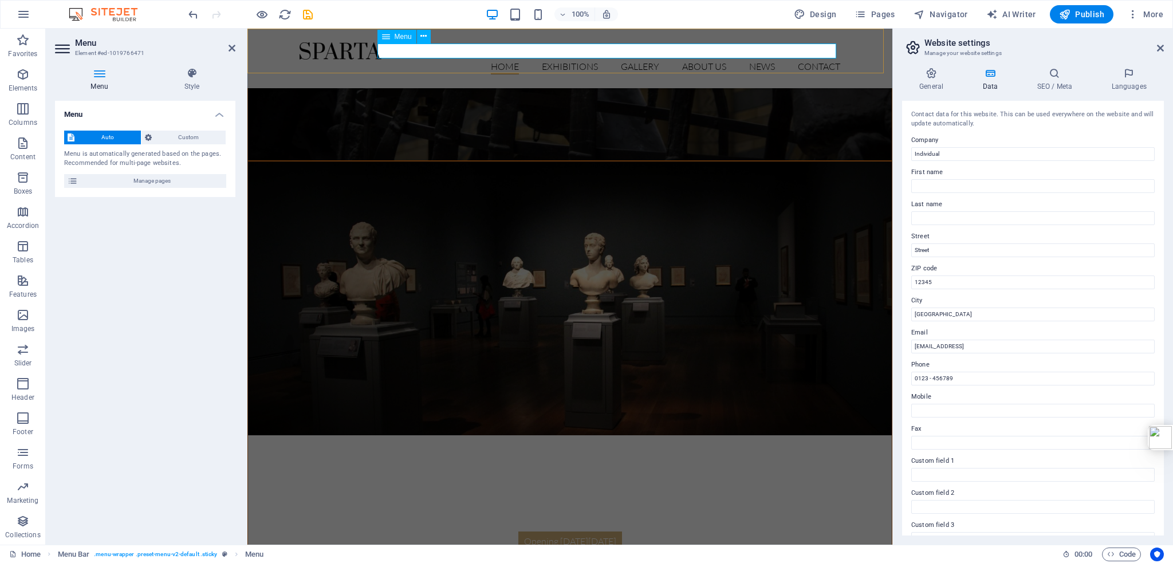
click at [808, 60] on nav "Home Exhibitions Gallery About us News Contact" at bounding box center [569, 67] width 541 height 15
click at [750, 20] on div "100% Design Pages Navigator AI Writer Publish More" at bounding box center [676, 14] width 981 height 18
click at [720, 15] on div "100% Design Pages Navigator AI Writer Publish More" at bounding box center [676, 14] width 981 height 18
click at [766, 21] on div "100% Design Pages Navigator AI Writer Publish More" at bounding box center [676, 14] width 981 height 18
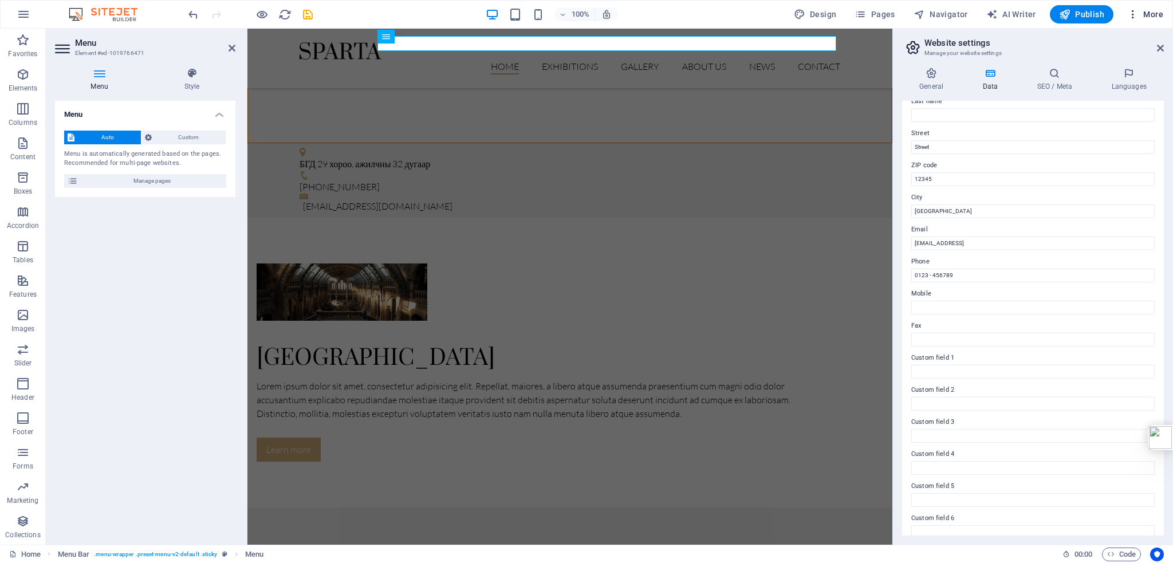
scroll to position [115, 0]
